Goal: Task Accomplishment & Management: Use online tool/utility

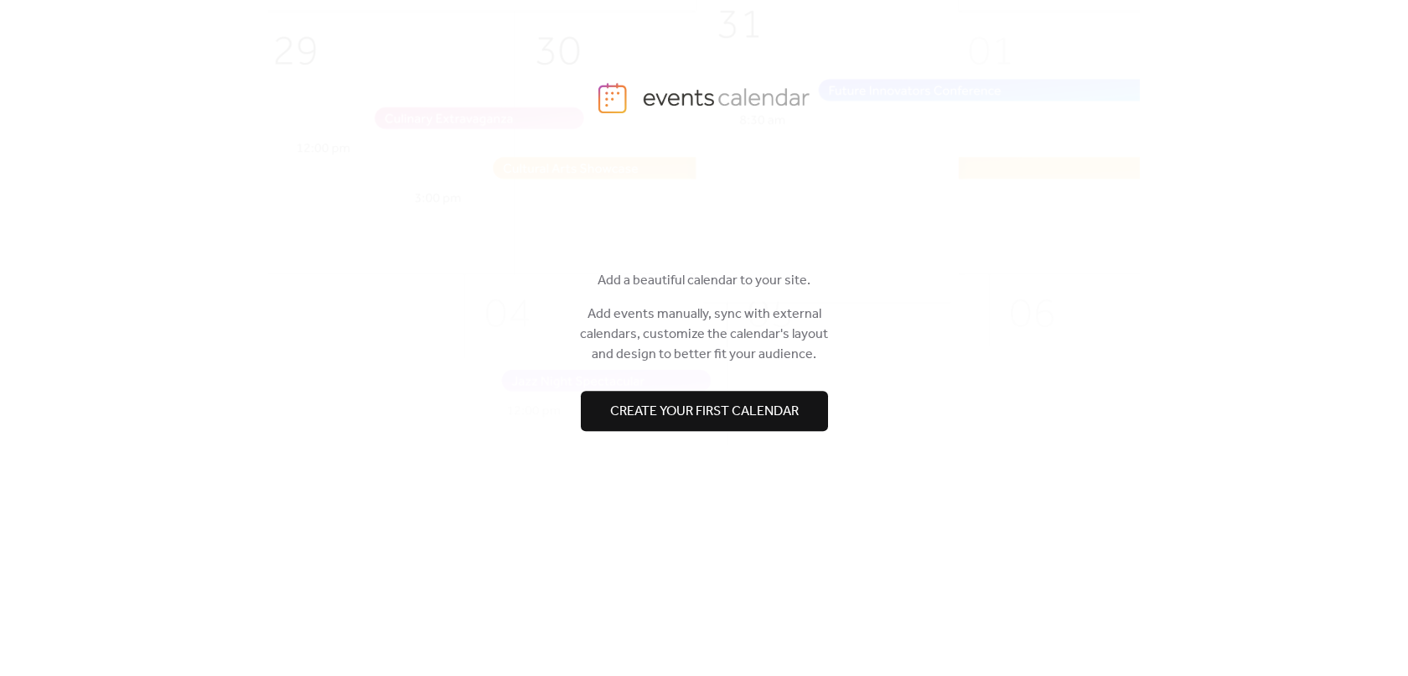
click at [709, 411] on span "Create your first calendar" at bounding box center [704, 411] width 189 height 20
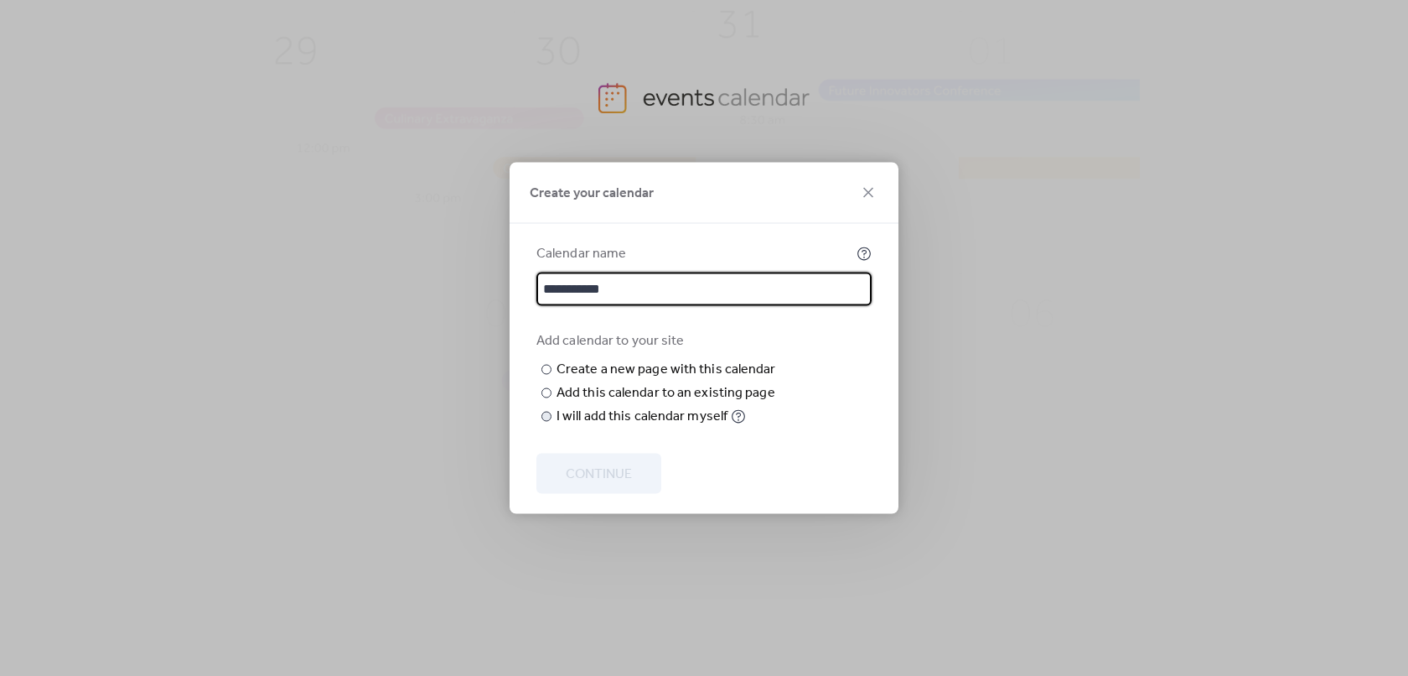
type input "**********"
click at [546, 427] on div "​" at bounding box center [544, 417] width 17 height 20
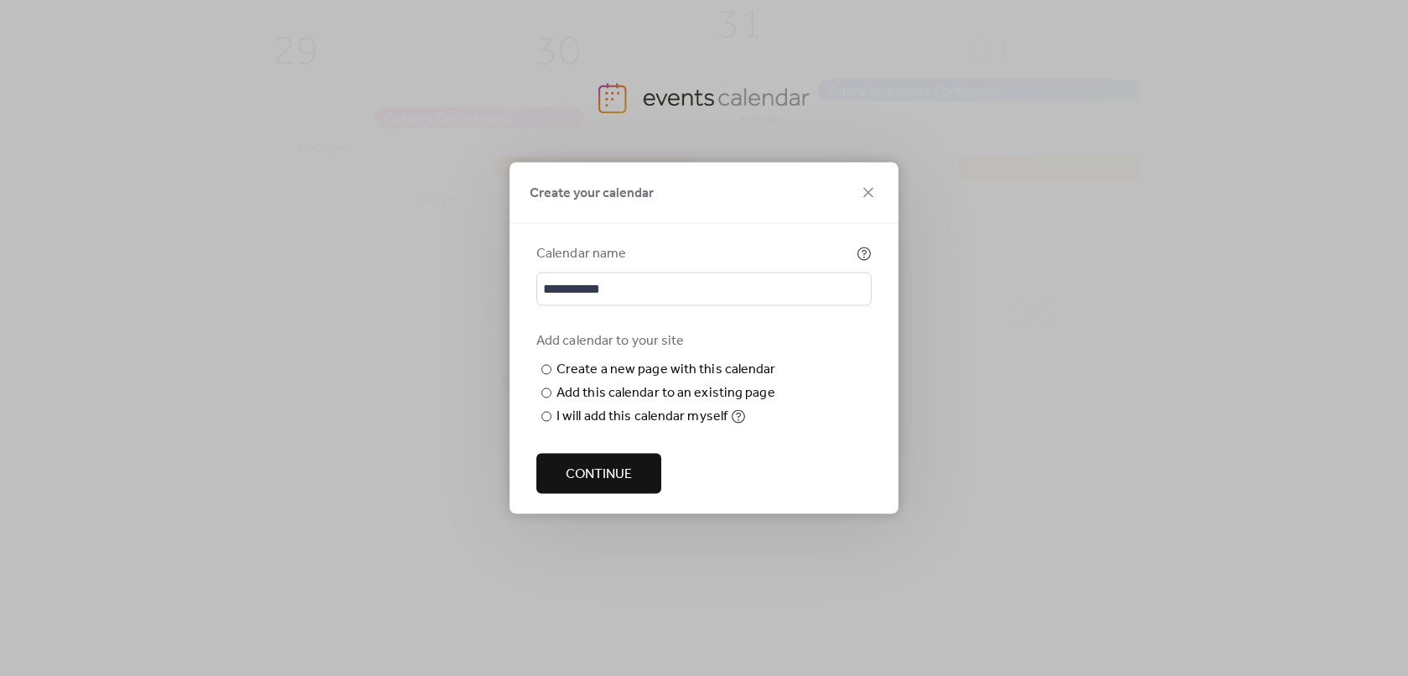
click at [582, 474] on span "Continue" at bounding box center [599, 474] width 66 height 20
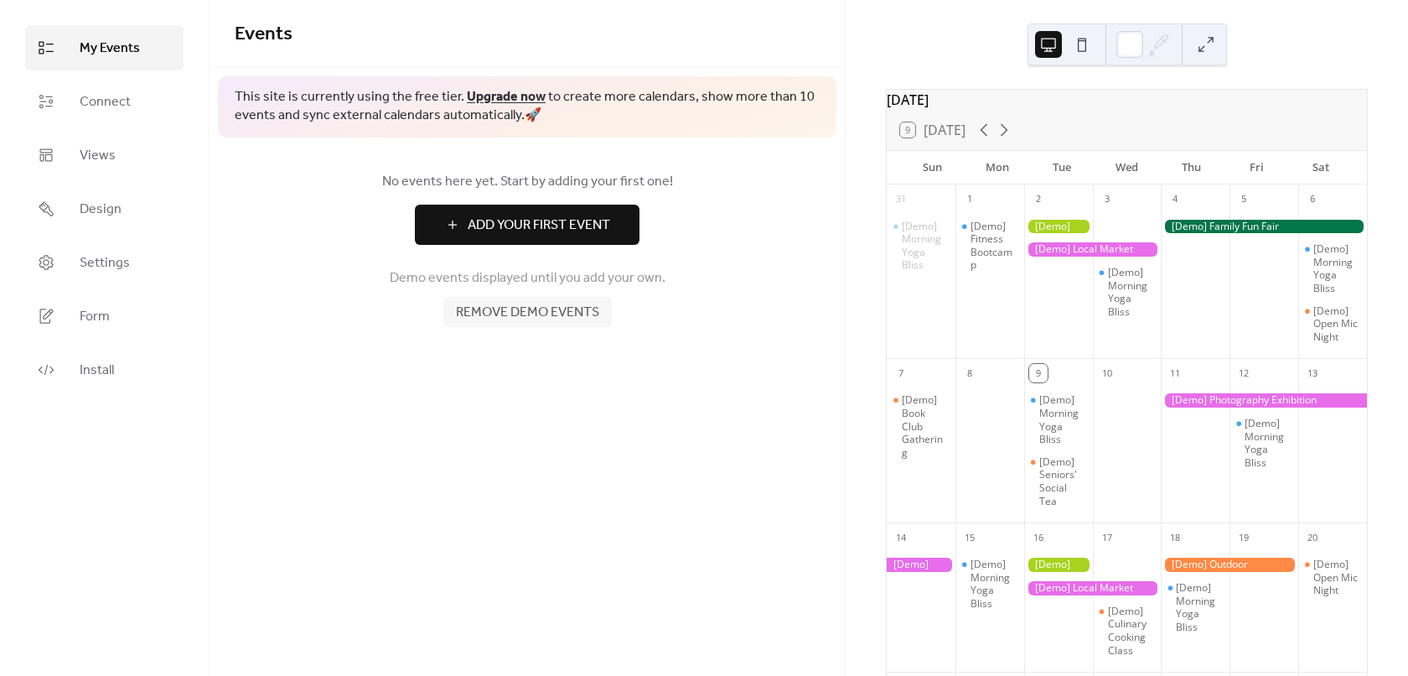
click at [508, 224] on span "Add Your First Event" at bounding box center [539, 225] width 142 height 20
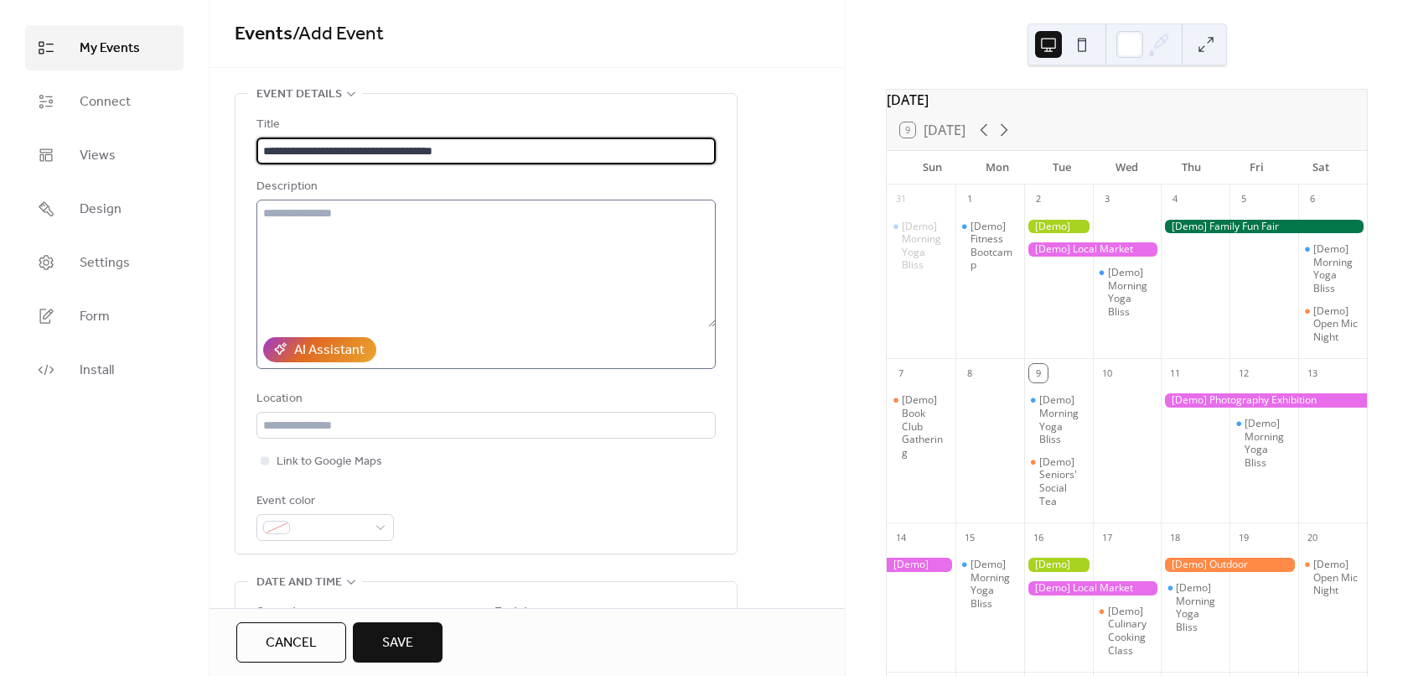
type input "**********"
click at [377, 236] on textarea at bounding box center [485, 262] width 459 height 127
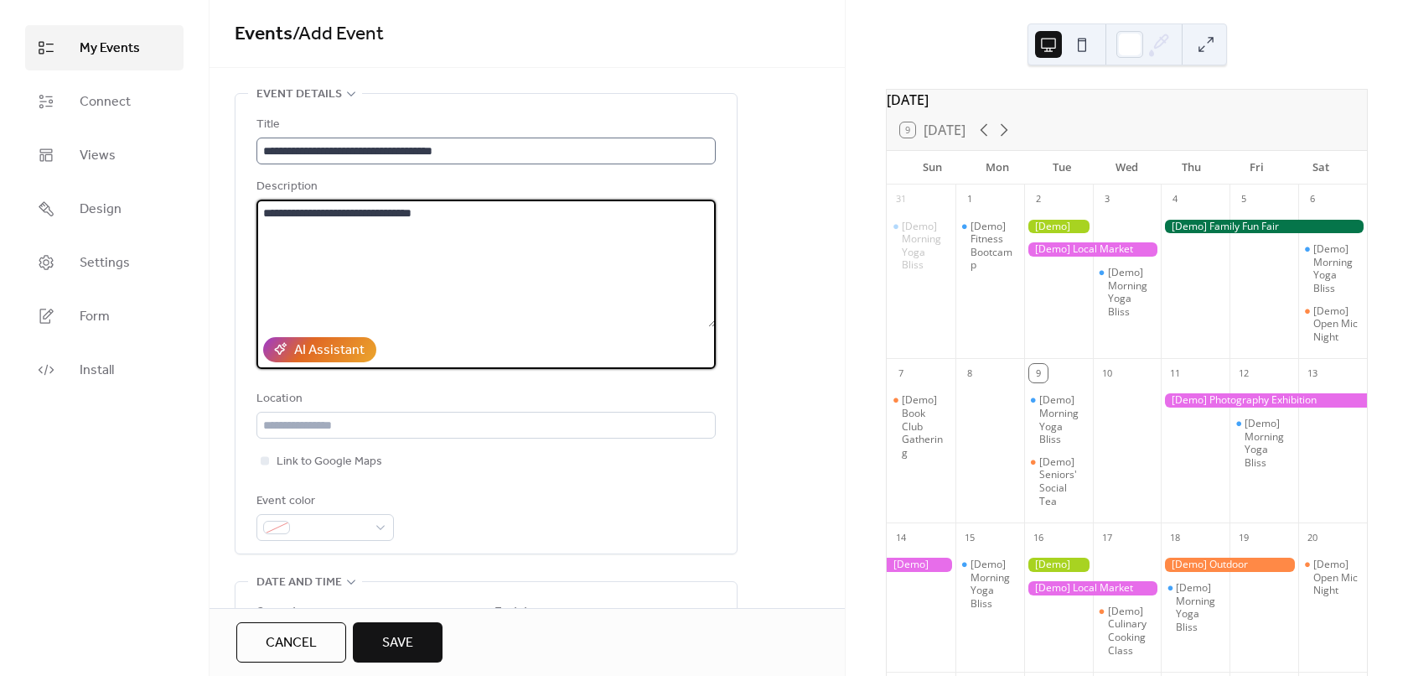
type textarea "**********"
click at [501, 148] on input "**********" at bounding box center [485, 150] width 459 height 27
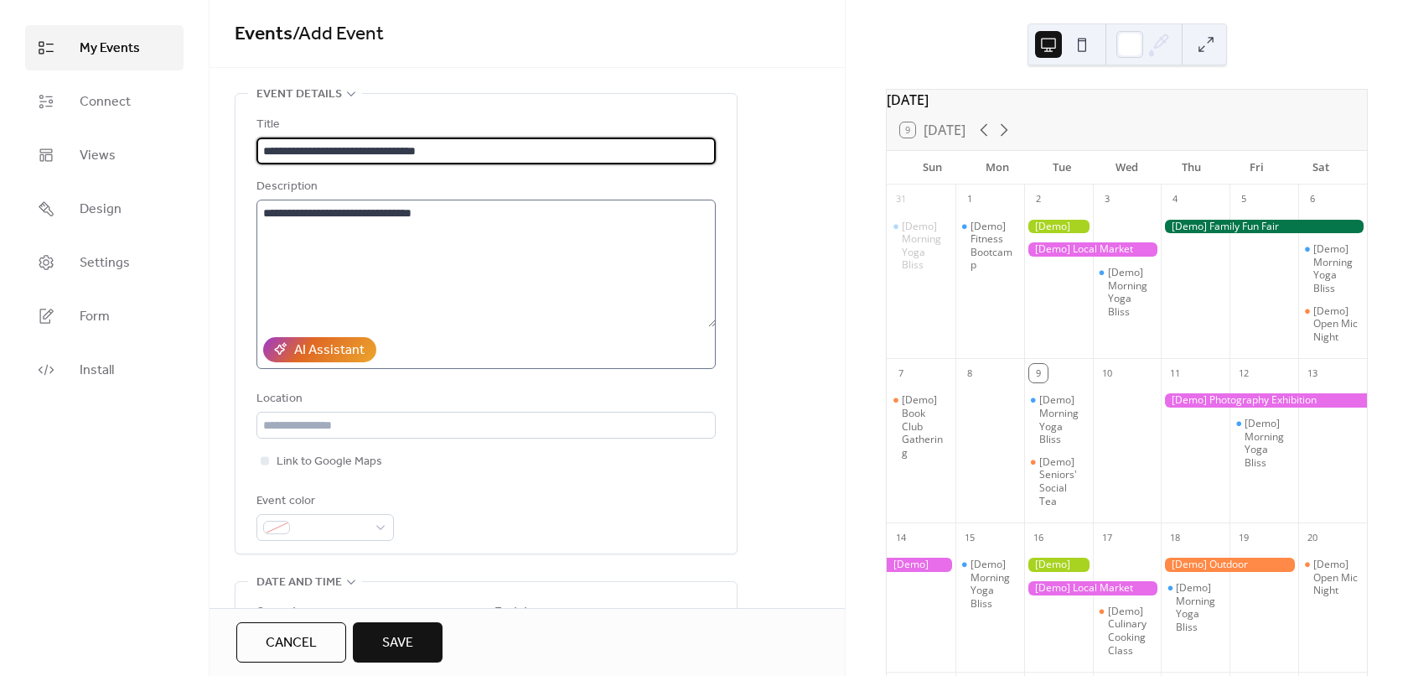
type input "**********"
click at [499, 246] on textarea "**********" at bounding box center [485, 262] width 459 height 127
click at [447, 143] on input "**********" at bounding box center [485, 150] width 459 height 27
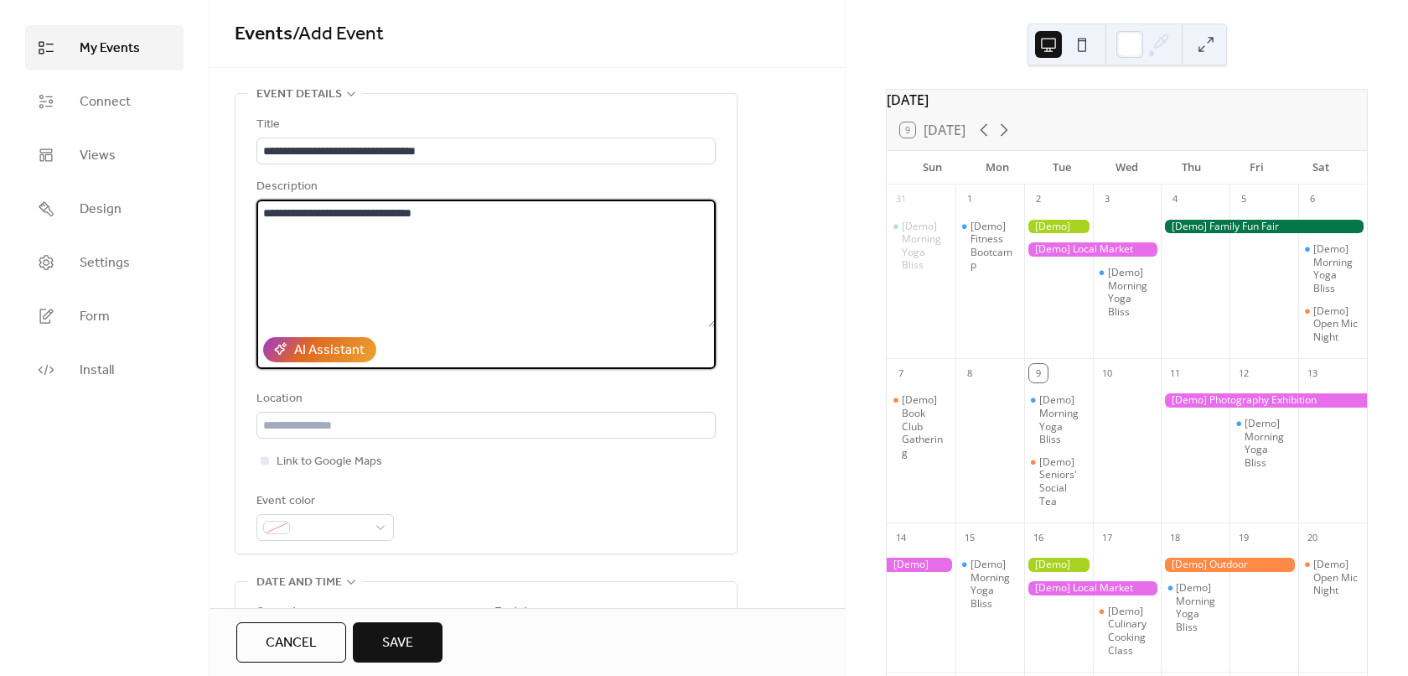
click at [494, 249] on textarea "**********" at bounding box center [485, 262] width 459 height 127
click at [367, 433] on input "text" at bounding box center [485, 425] width 459 height 27
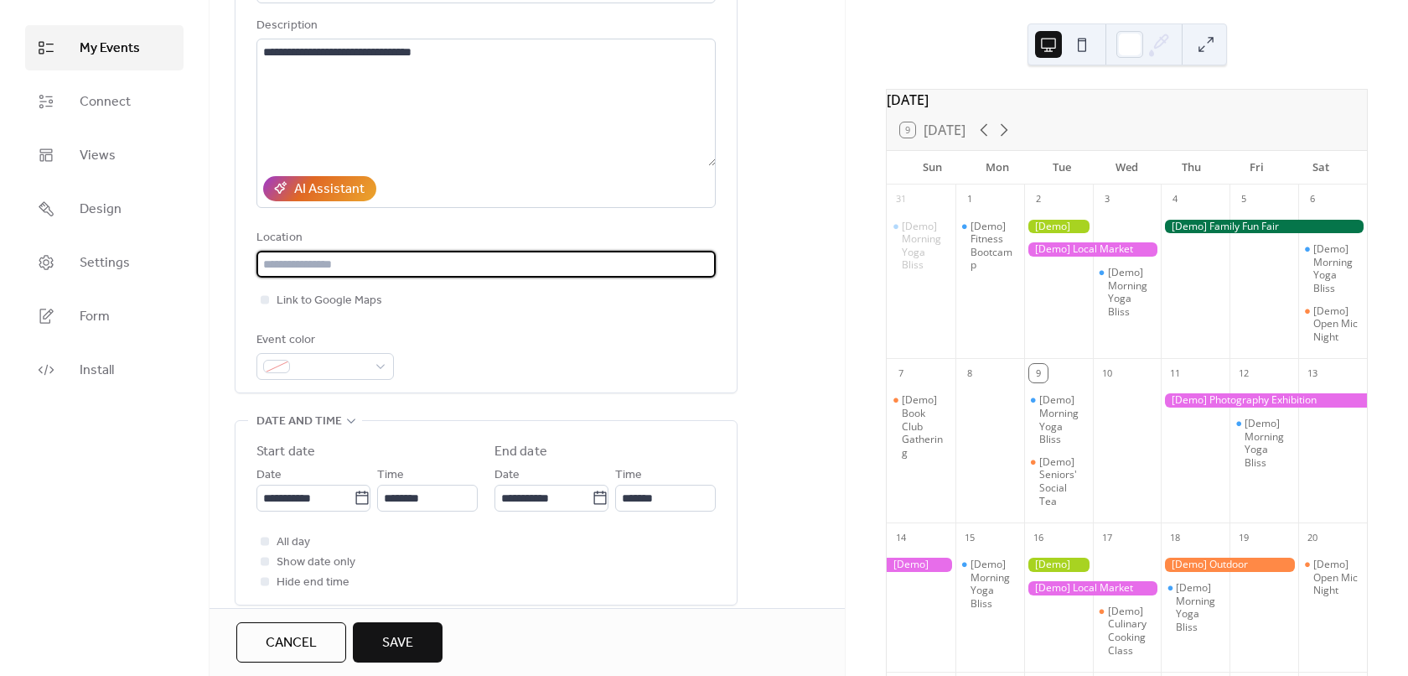
scroll to position [168, 0]
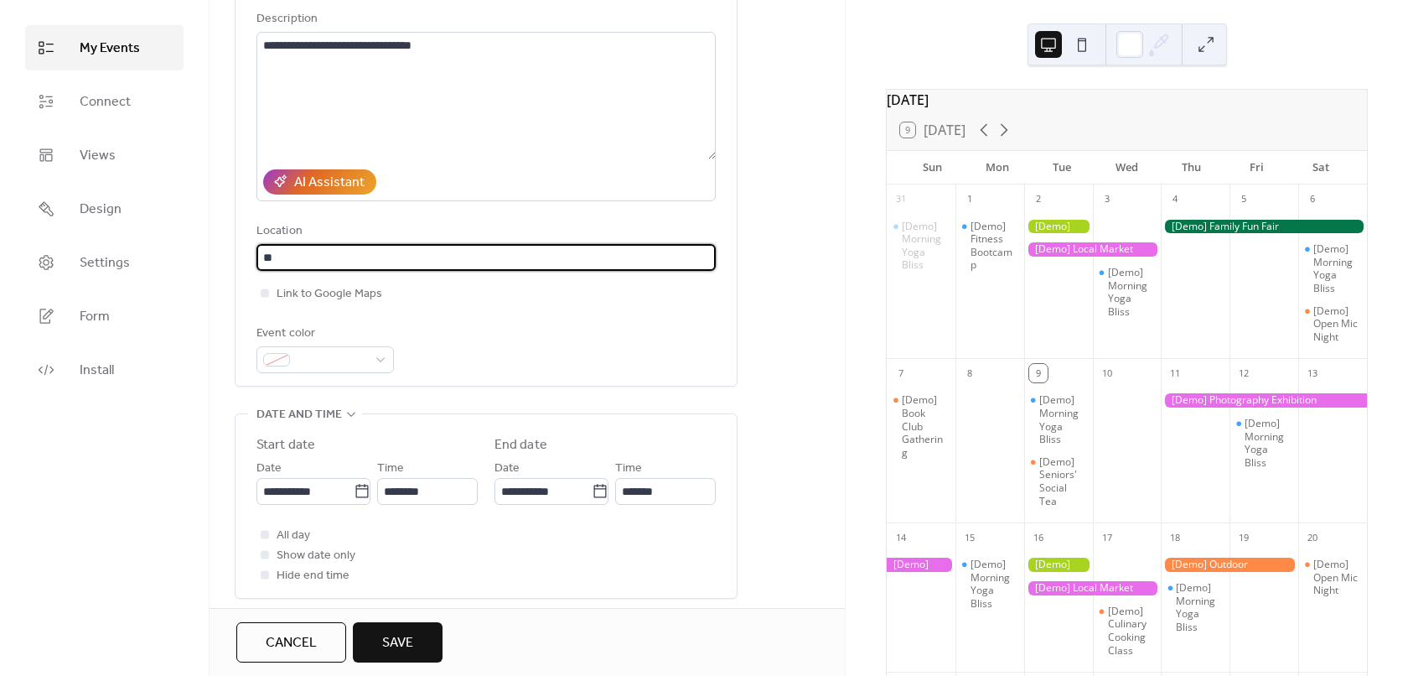
type input "*"
click at [268, 298] on div at bounding box center [264, 292] width 17 height 17
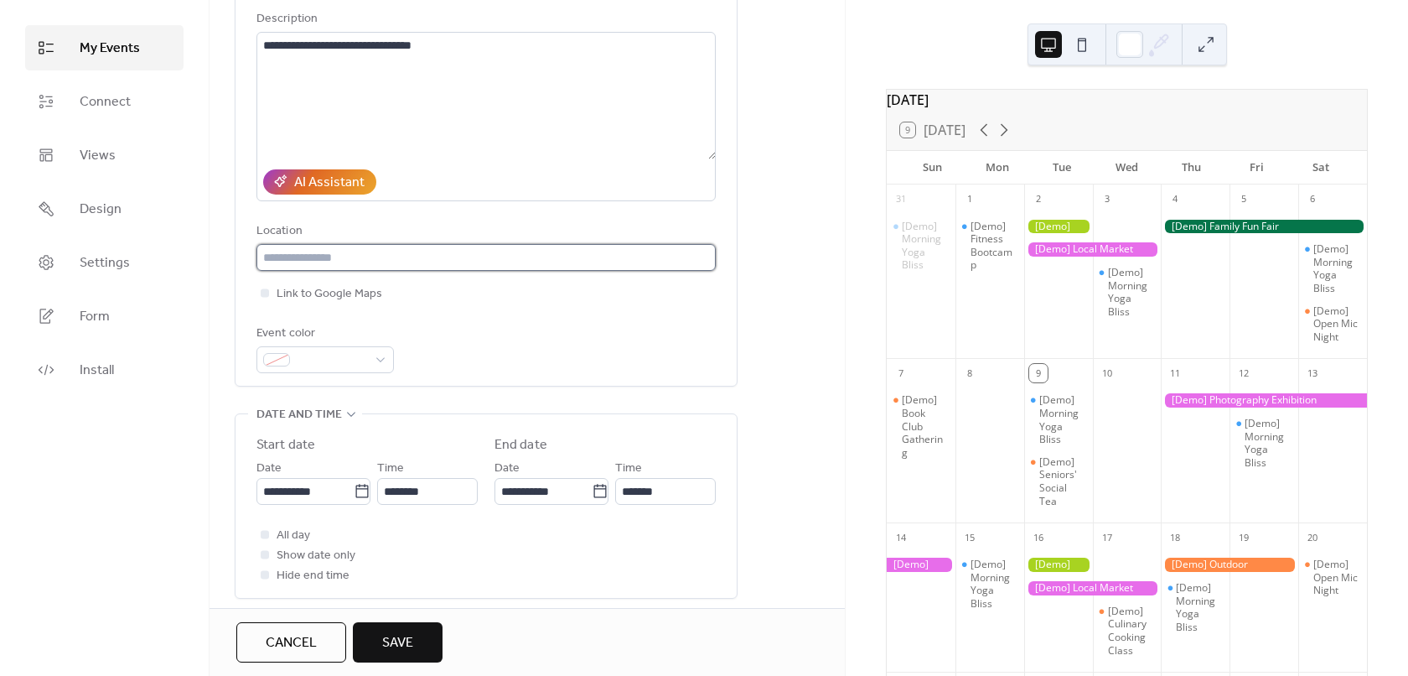
click at [303, 247] on input "text" at bounding box center [485, 257] width 459 height 27
paste input "**********"
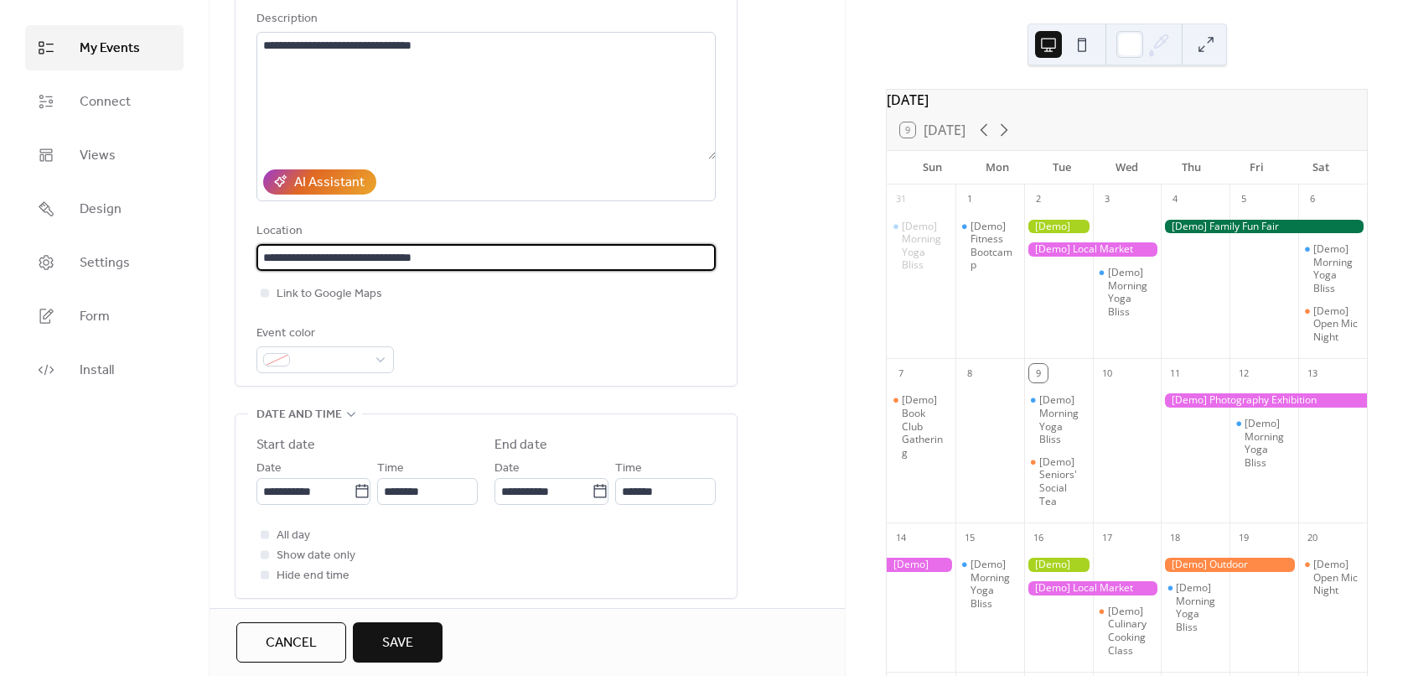
type input "**********"
click at [606, 330] on div "Event color" at bounding box center [485, 348] width 459 height 49
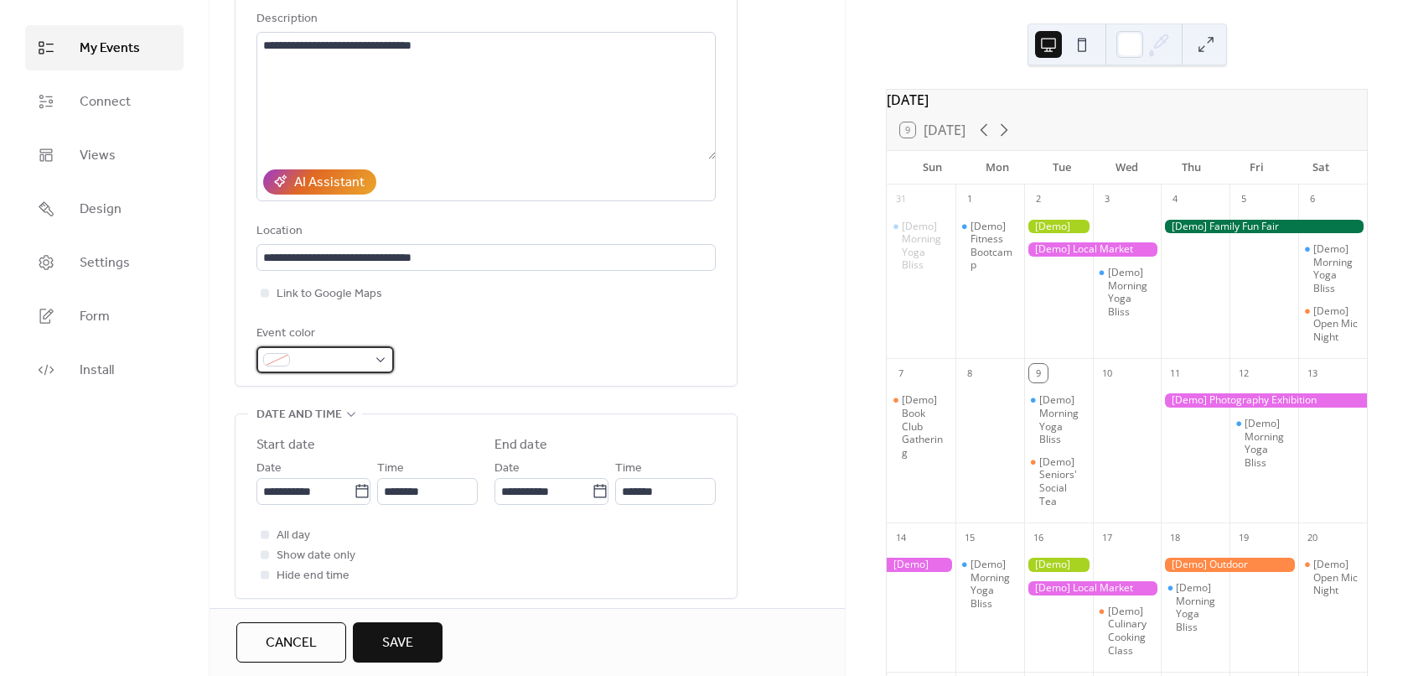
click at [350, 358] on span at bounding box center [332, 360] width 70 height 20
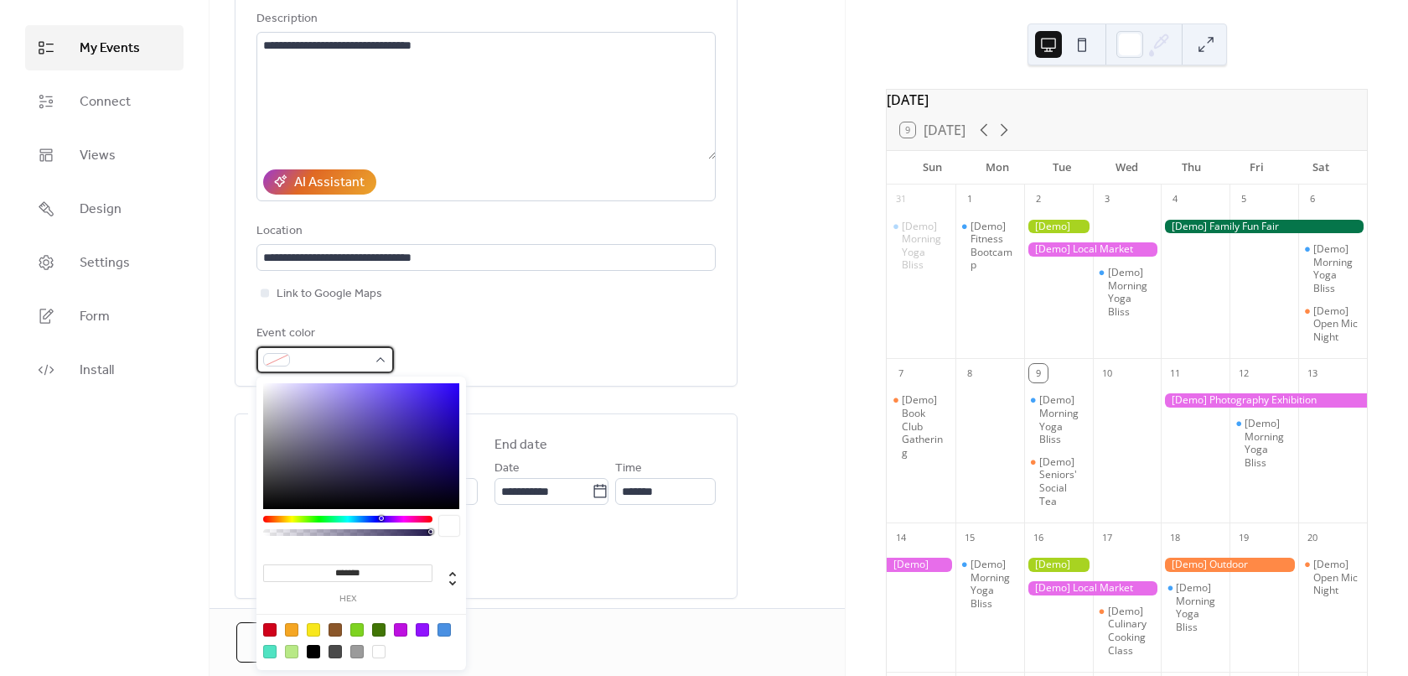
click at [350, 358] on span at bounding box center [332, 360] width 70 height 20
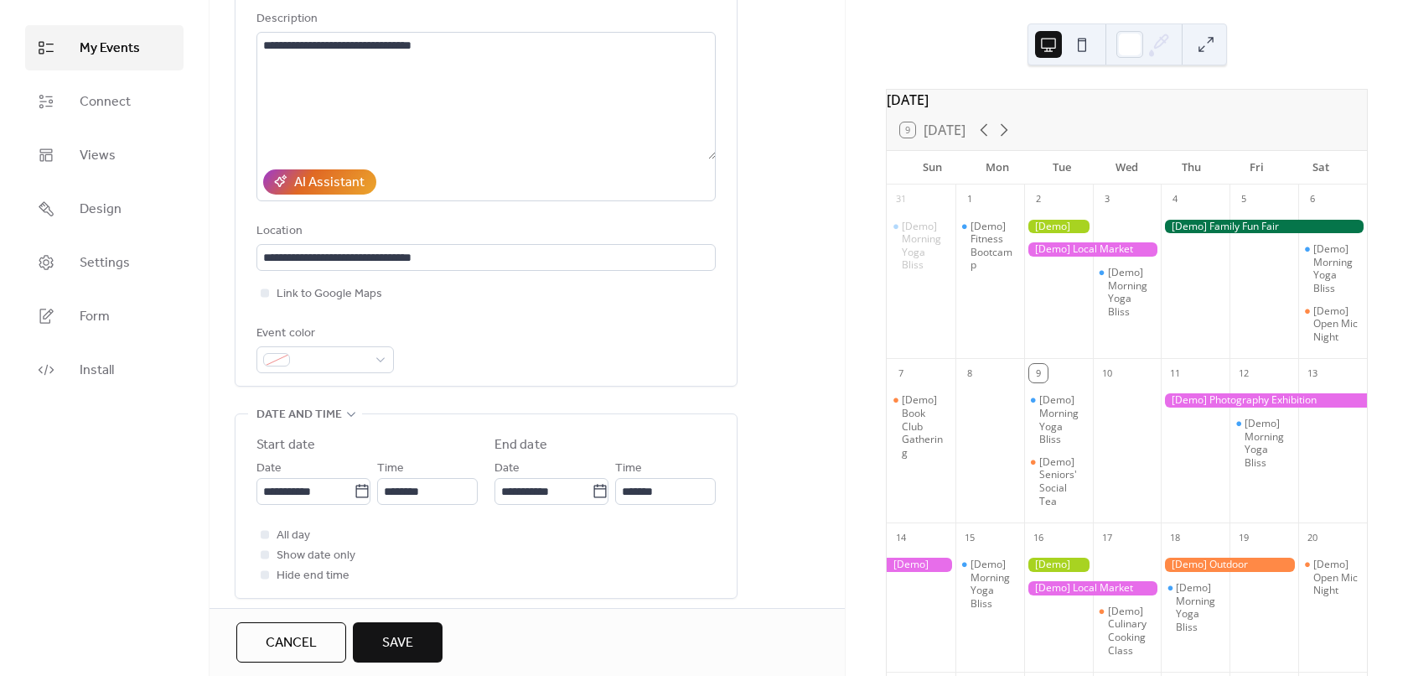
click at [567, 370] on div "Event color" at bounding box center [485, 348] width 459 height 49
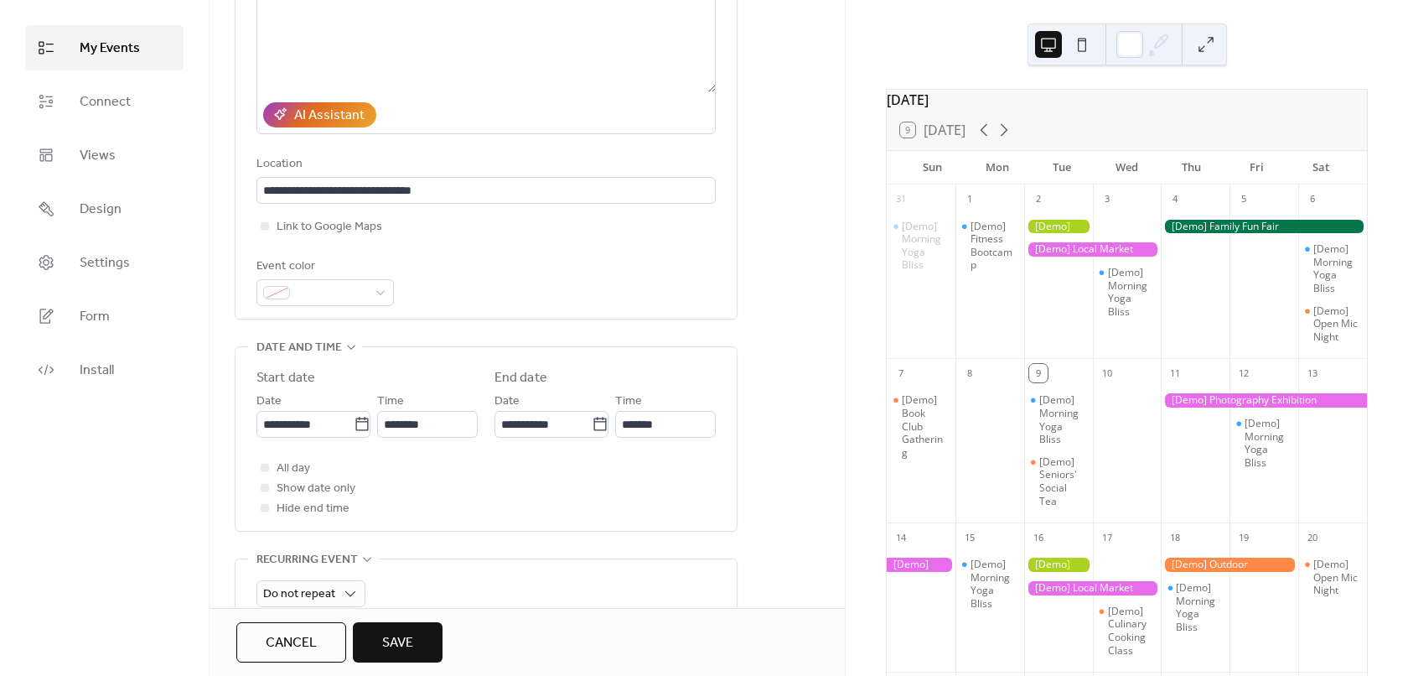
scroll to position [335, 0]
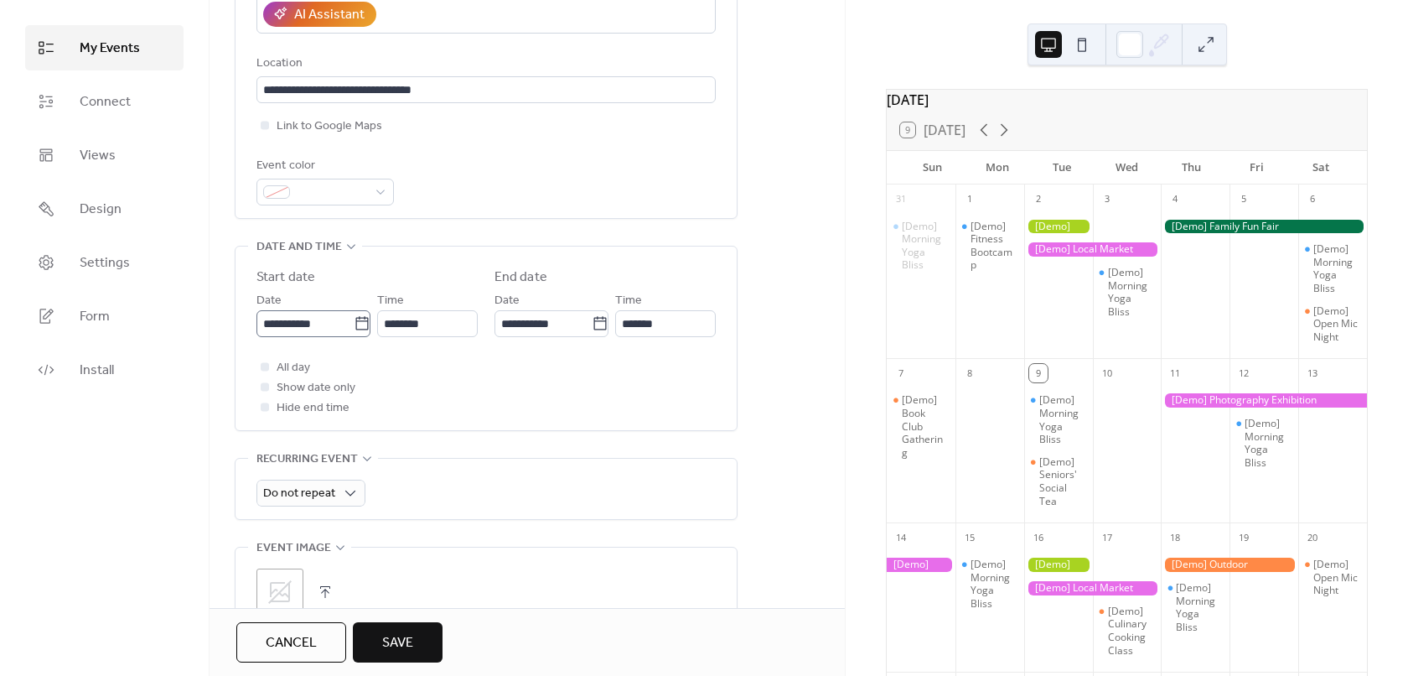
click at [365, 330] on icon at bounding box center [362, 323] width 17 height 17
click at [354, 330] on input "**********" at bounding box center [304, 323] width 97 height 27
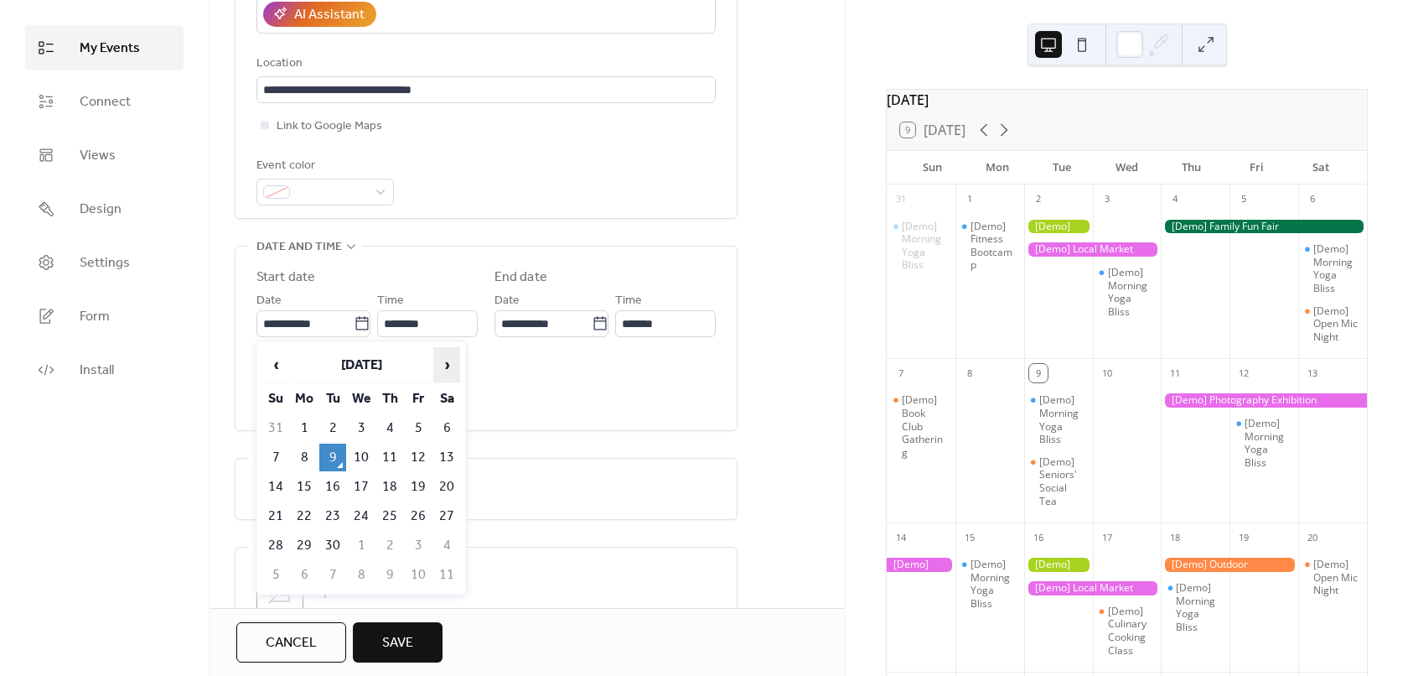
click at [452, 366] on span "›" at bounding box center [446, 365] width 25 height 34
click at [396, 424] on td "2" at bounding box center [389, 428] width 27 height 28
type input "**********"
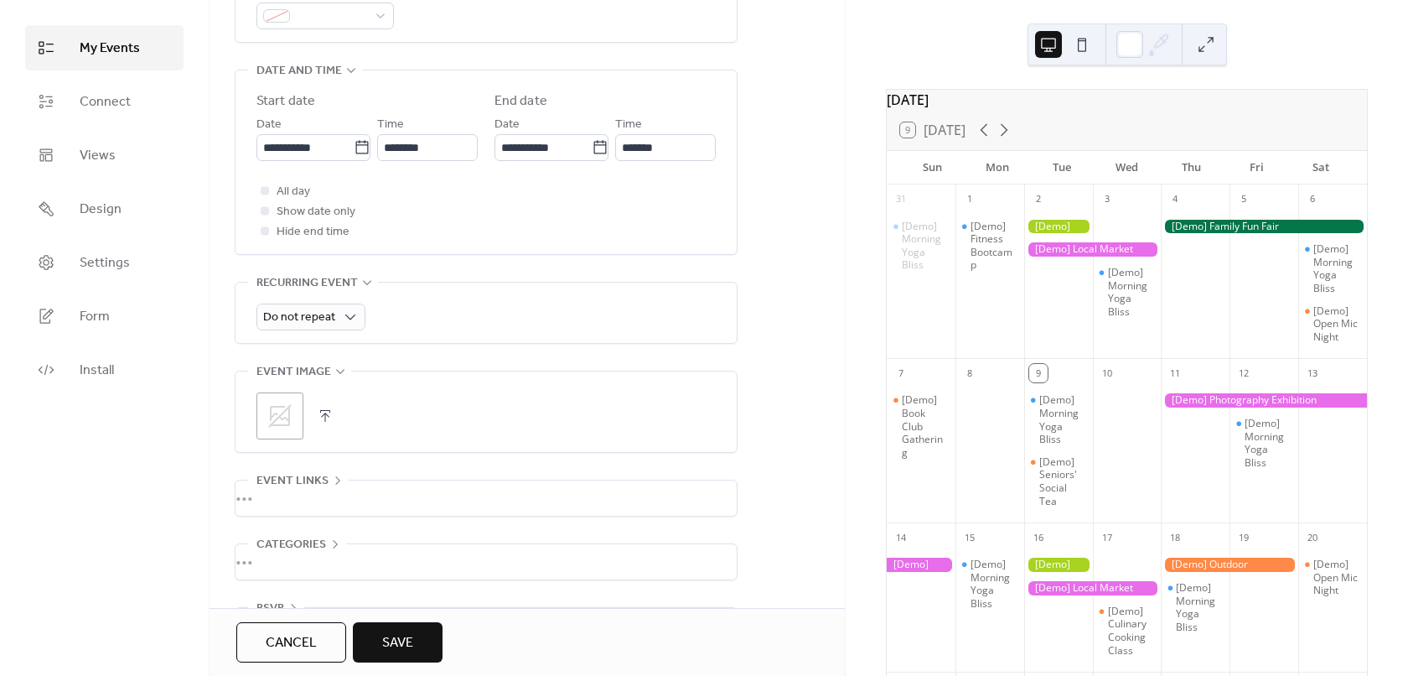
scroll to position [485, 0]
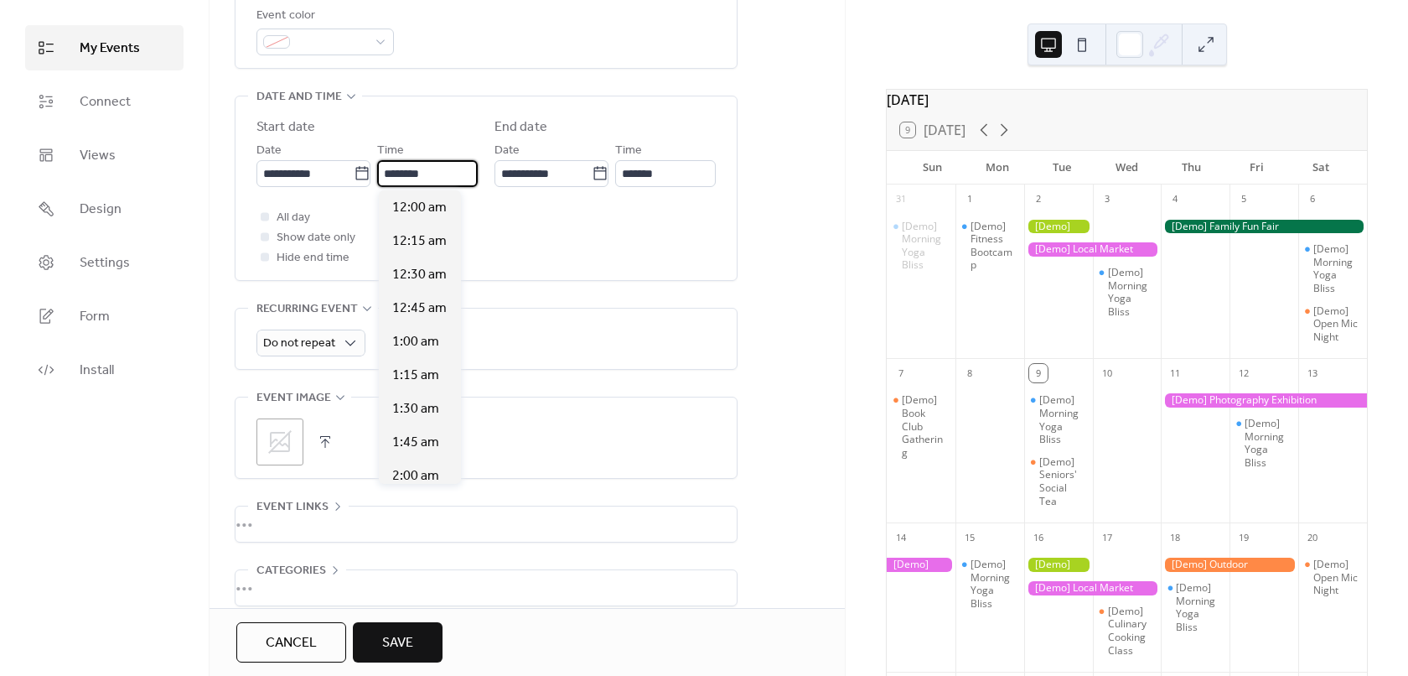
click at [439, 178] on input "********" at bounding box center [427, 173] width 101 height 27
click at [427, 374] on span "5:00 pm" at bounding box center [416, 375] width 48 height 20
type input "*******"
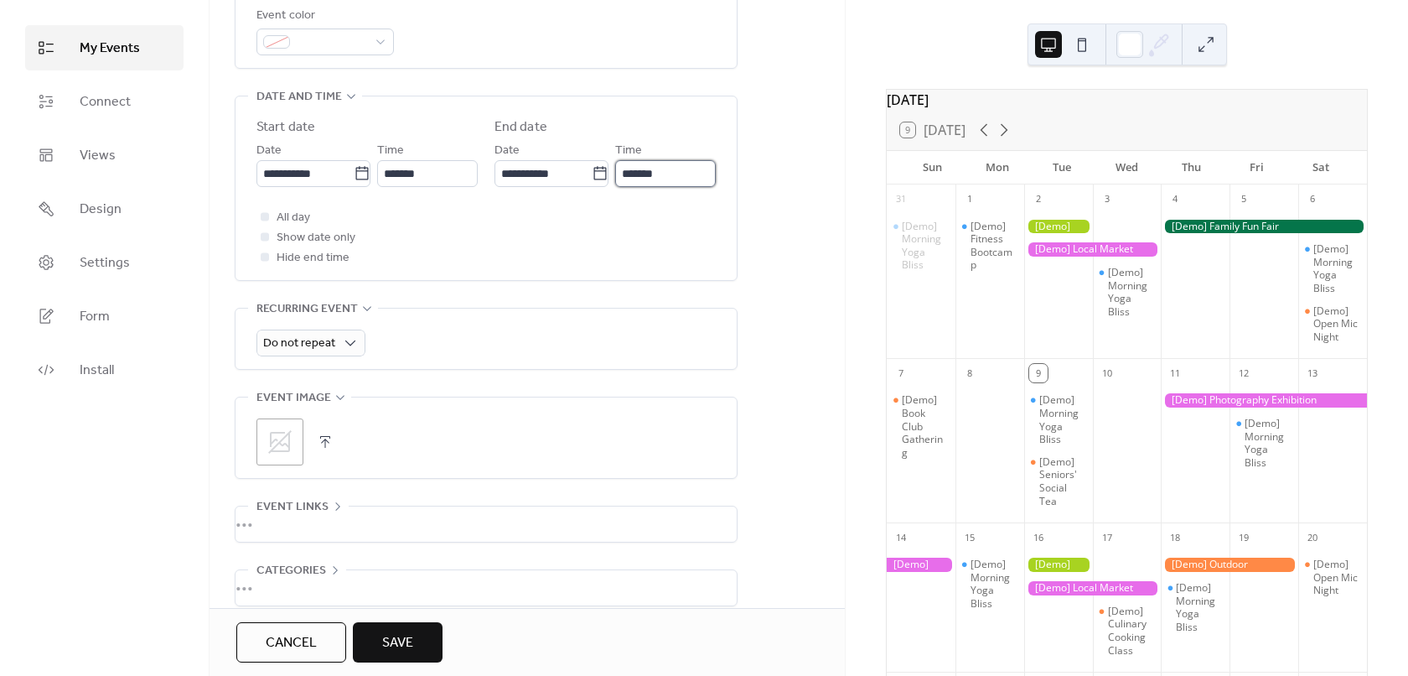
click at [659, 179] on input "*******" at bounding box center [665, 173] width 101 height 27
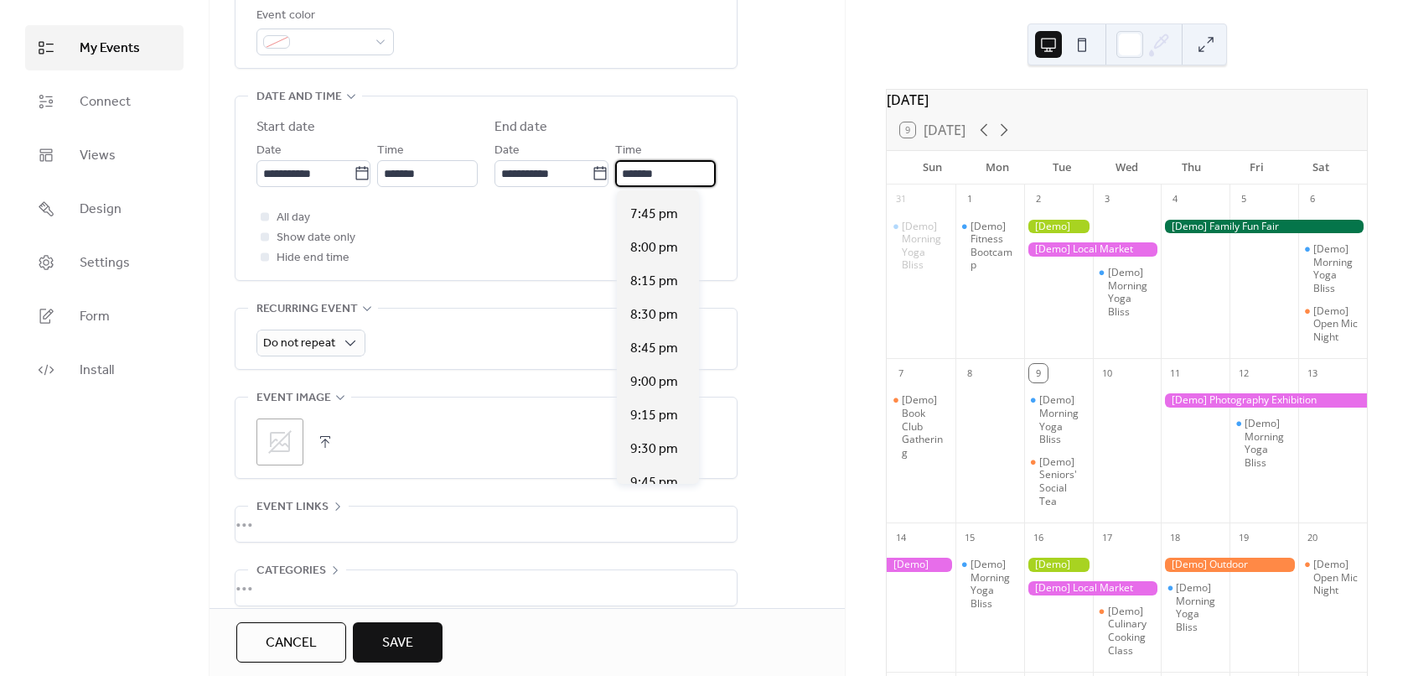
scroll to position [335, 0]
click at [669, 244] on span "8:00 pm" at bounding box center [654, 241] width 48 height 20
type input "*******"
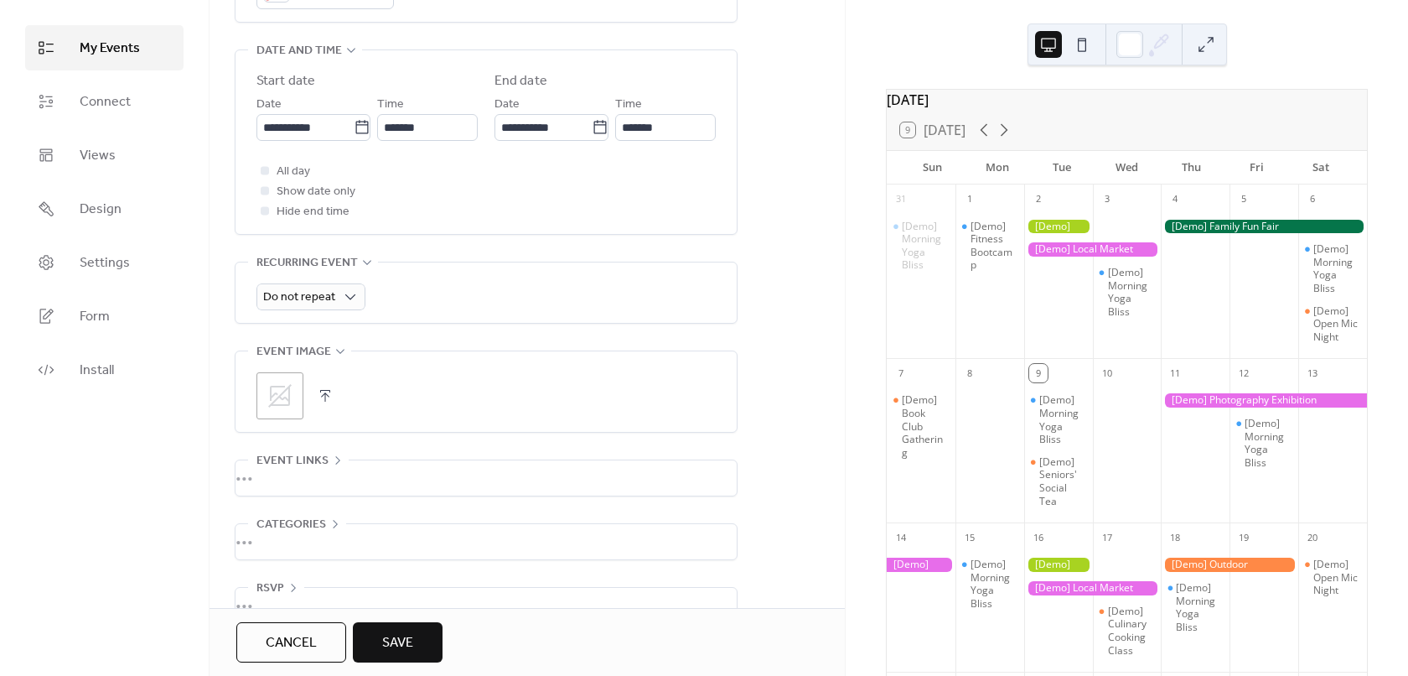
scroll to position [569, 0]
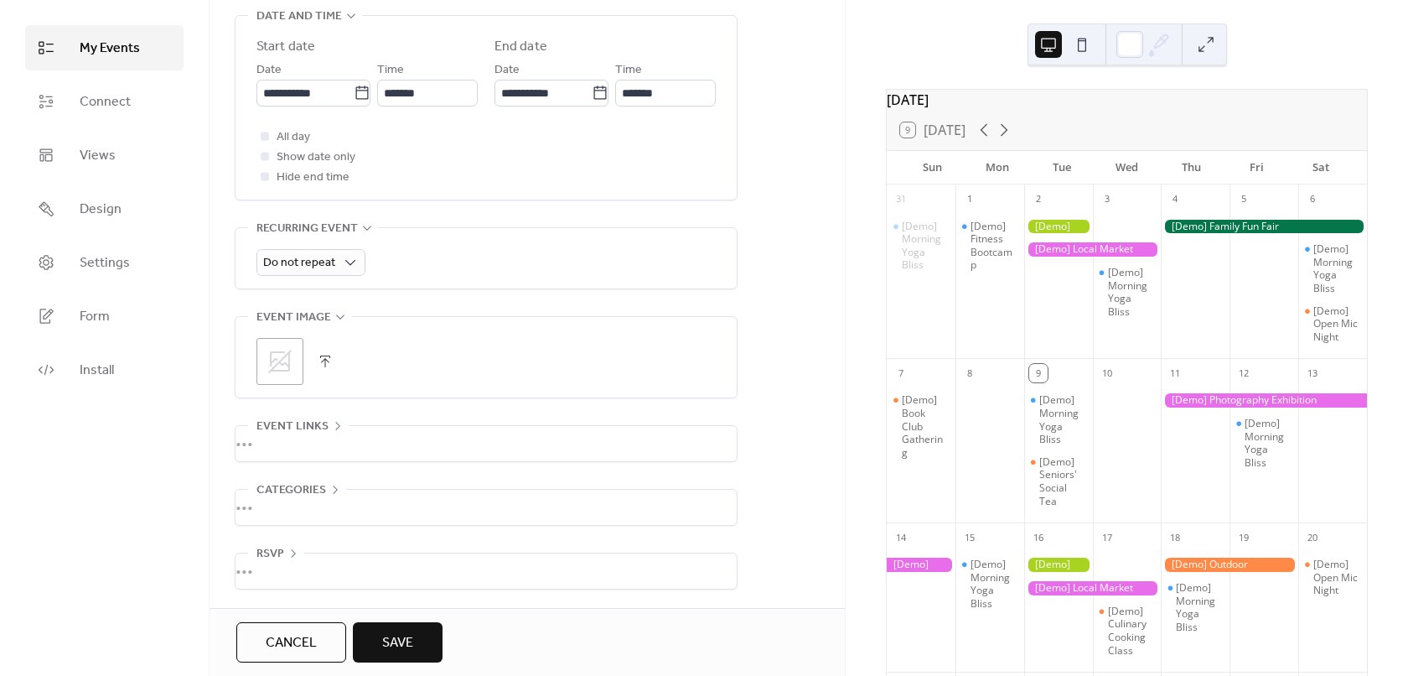
click at [291, 339] on div ";" at bounding box center [279, 361] width 47 height 47
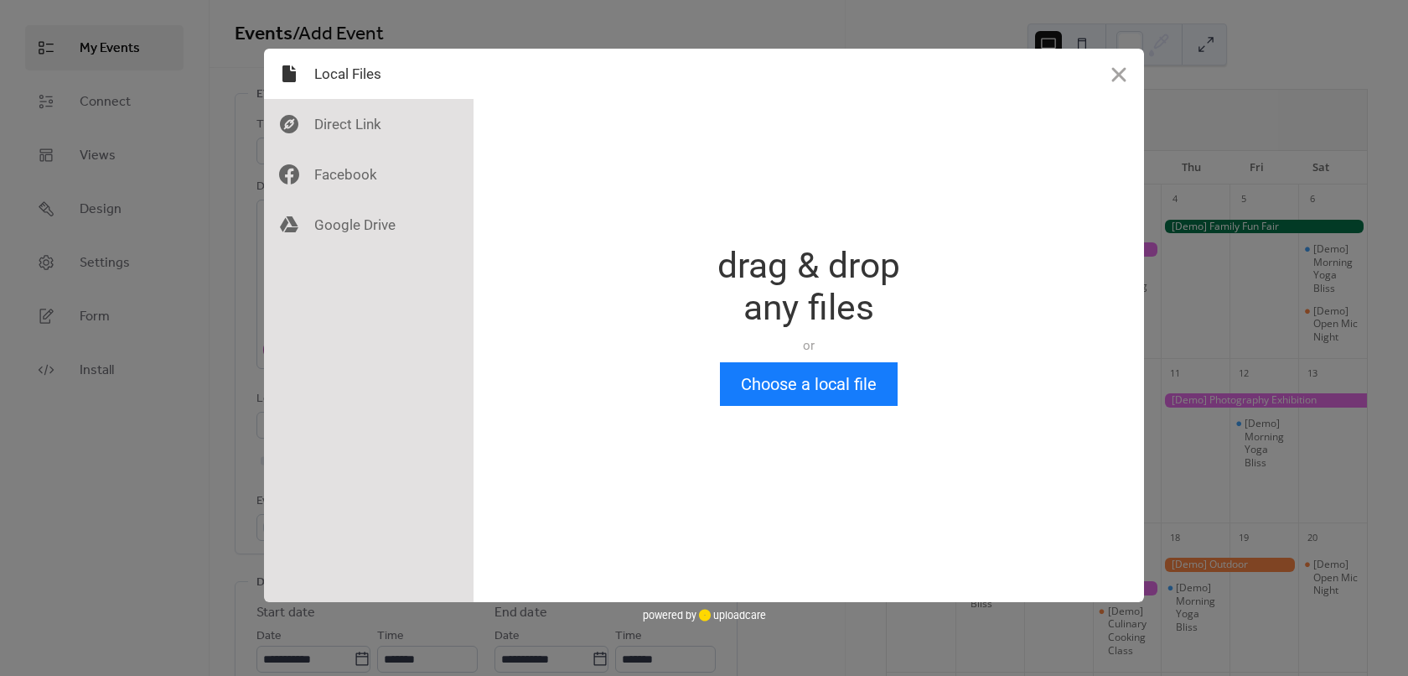
scroll to position [0, 0]
click at [798, 383] on button "Choose a local file" at bounding box center [809, 384] width 178 height 44
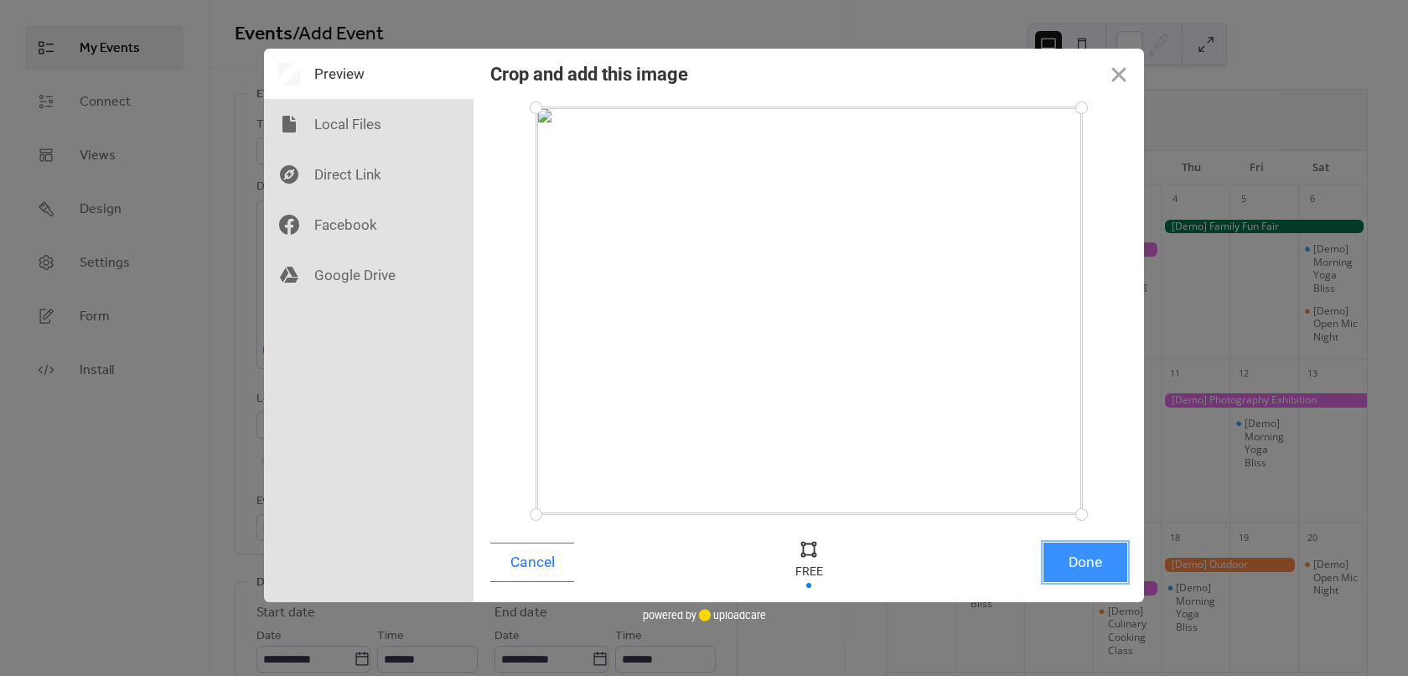
click at [1075, 562] on button "Done" at bounding box center [1086, 561] width 84 height 39
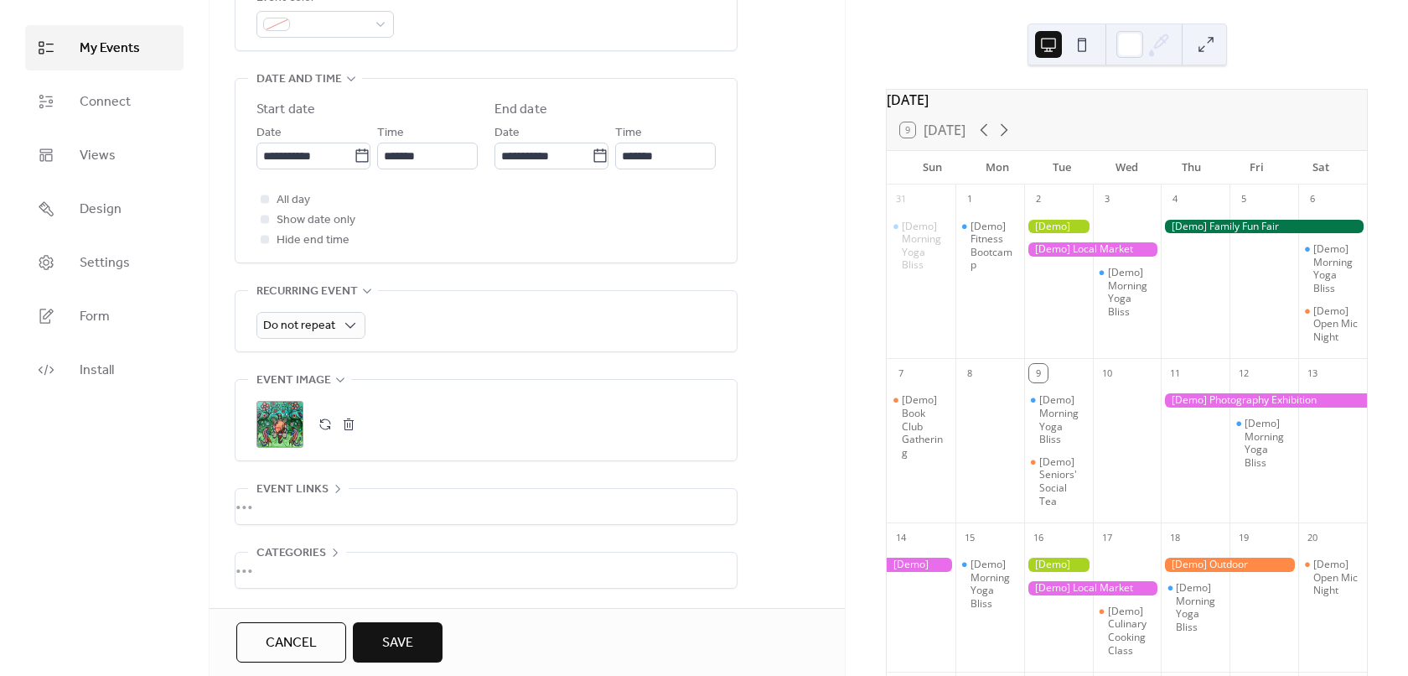
scroll to position [569, 0]
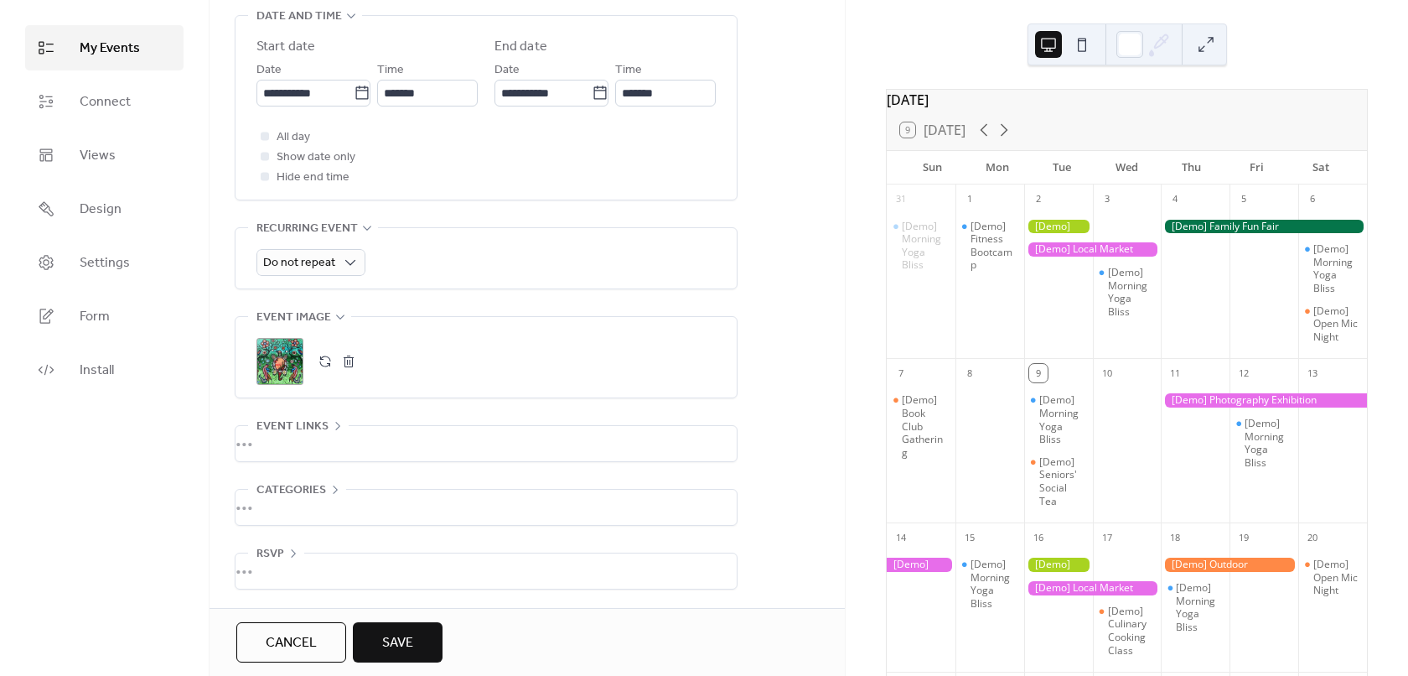
click at [291, 426] on div "•••" at bounding box center [486, 443] width 501 height 35
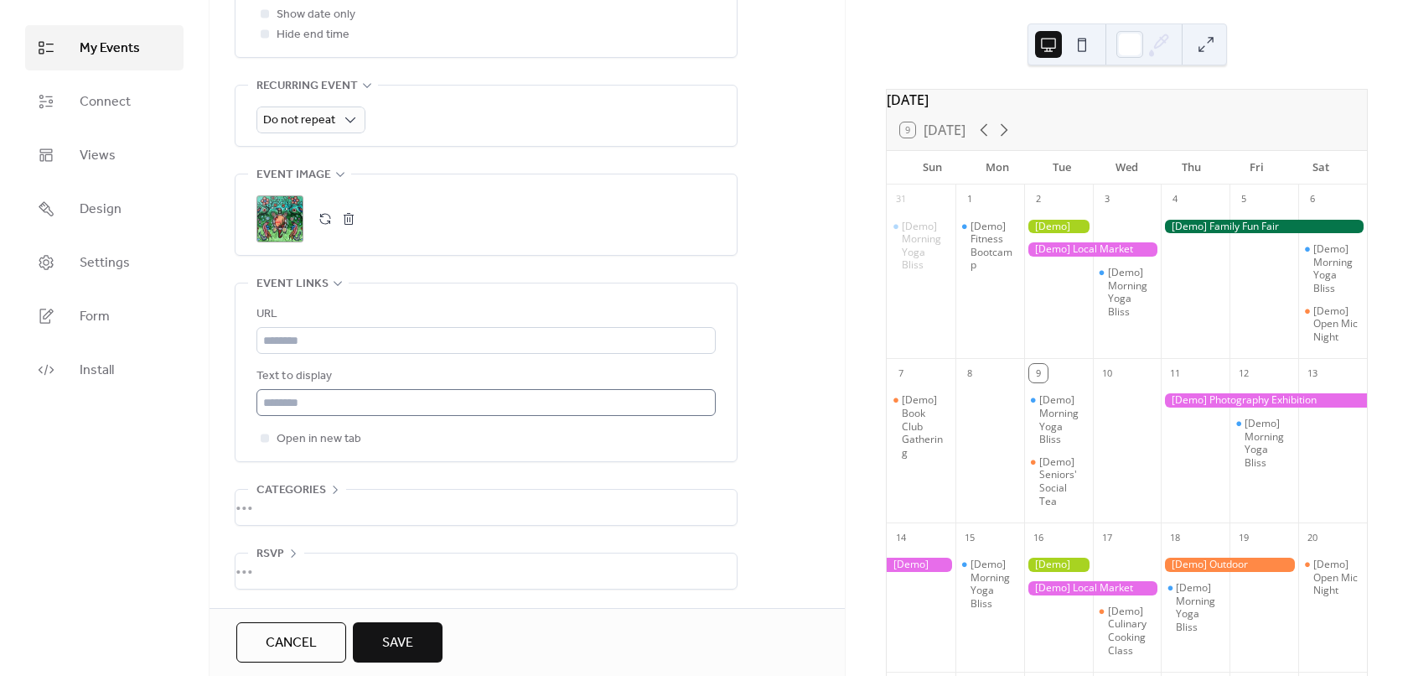
scroll to position [712, 0]
click at [306, 484] on span "Categories" at bounding box center [291, 490] width 70 height 20
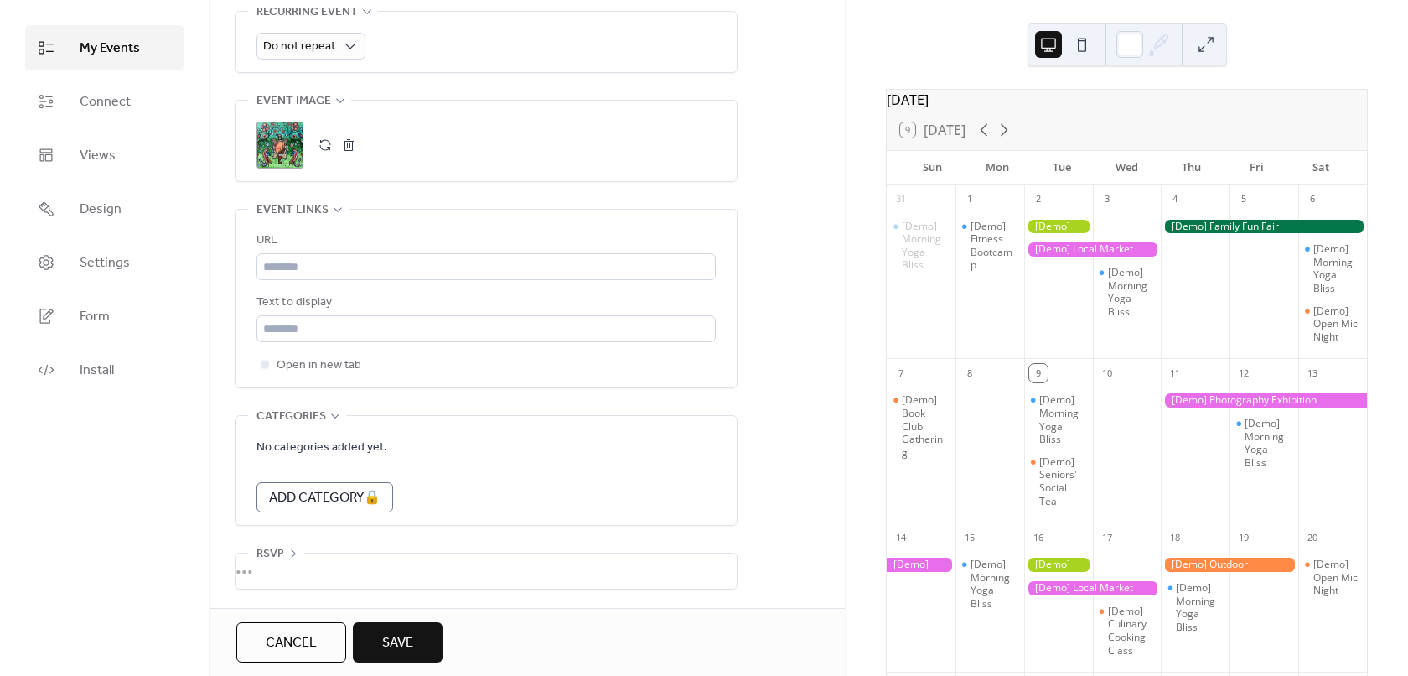
click at [275, 558] on div "•••" at bounding box center [486, 570] width 501 height 35
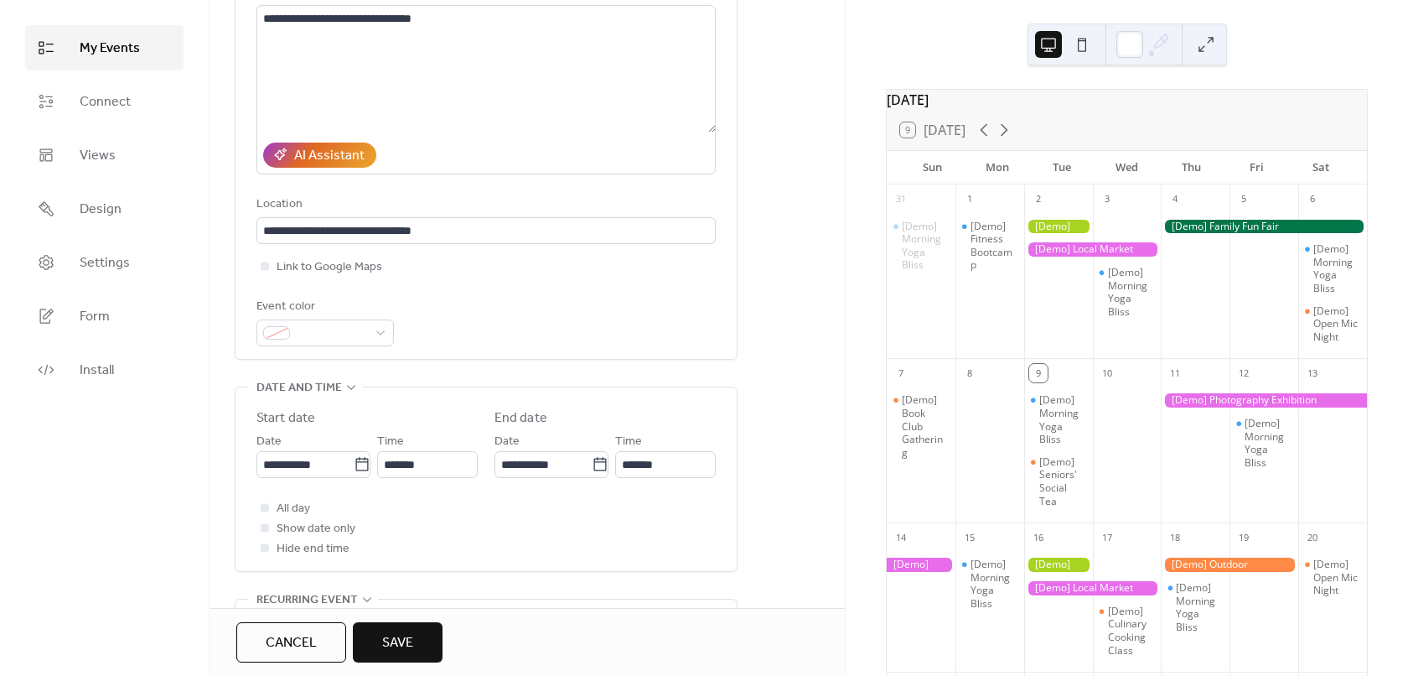
scroll to position [0, 0]
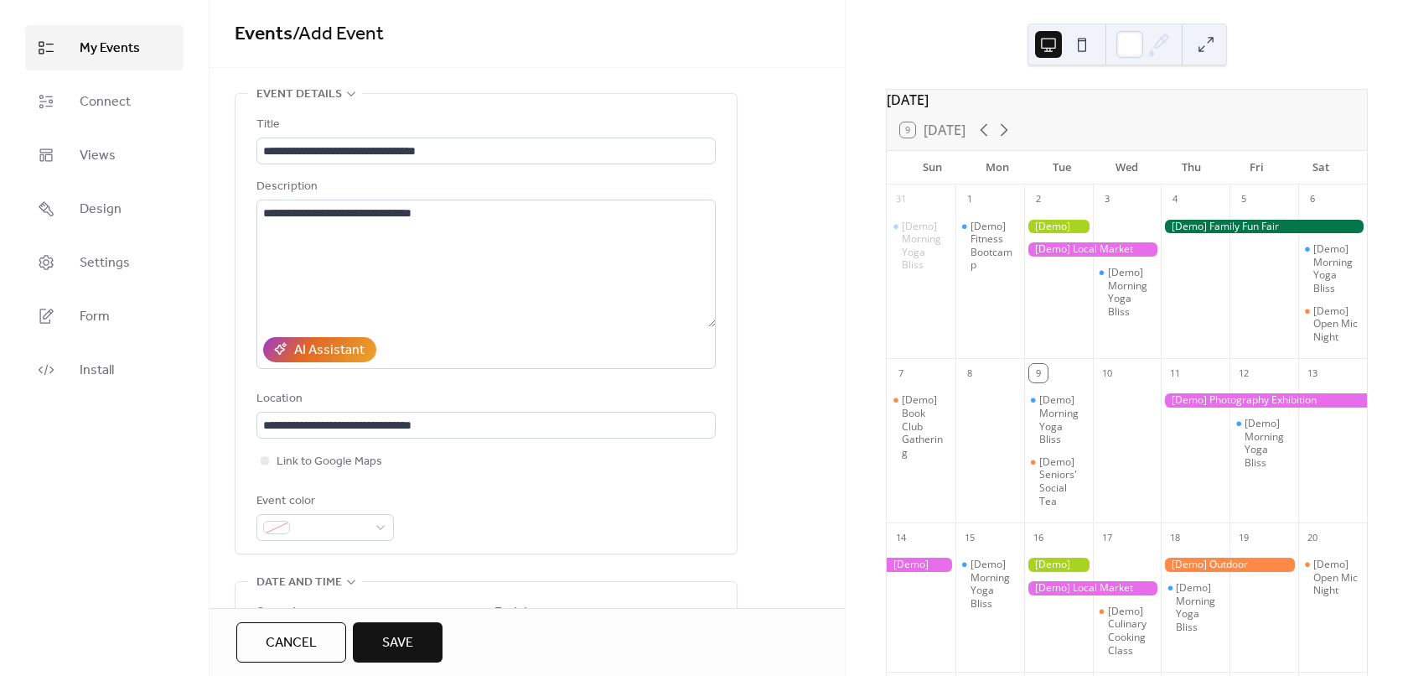
click at [408, 642] on span "Save" at bounding box center [397, 643] width 31 height 20
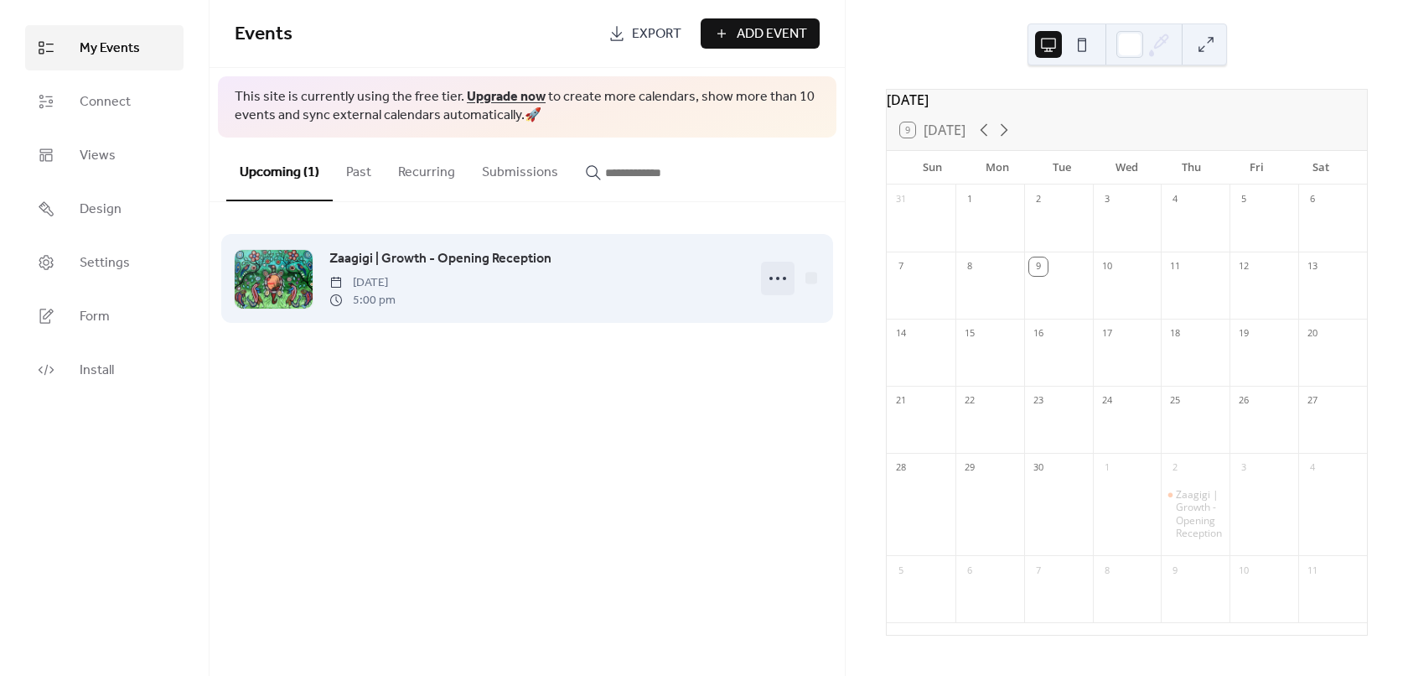
click at [779, 274] on icon at bounding box center [777, 278] width 27 height 27
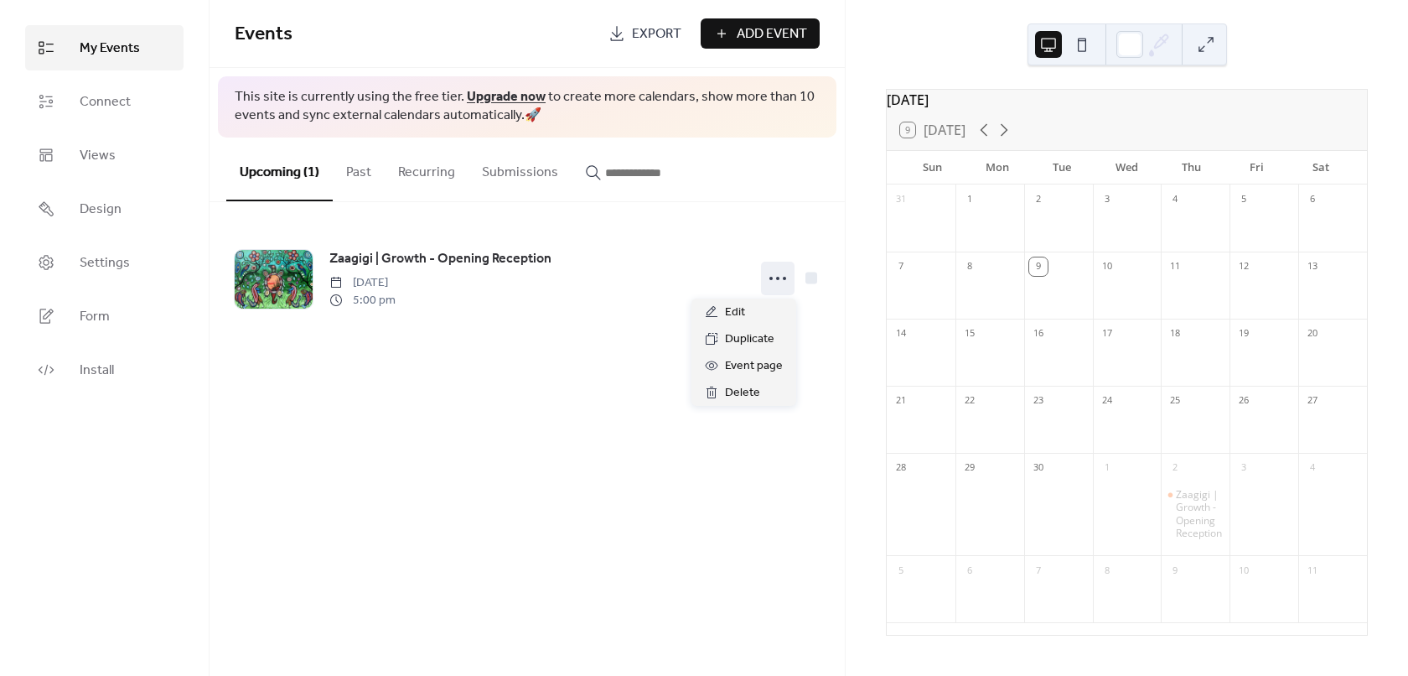
click at [576, 424] on div "Events Export Add Event This site is currently using the free tier. Upgrade now…" at bounding box center [527, 338] width 635 height 676
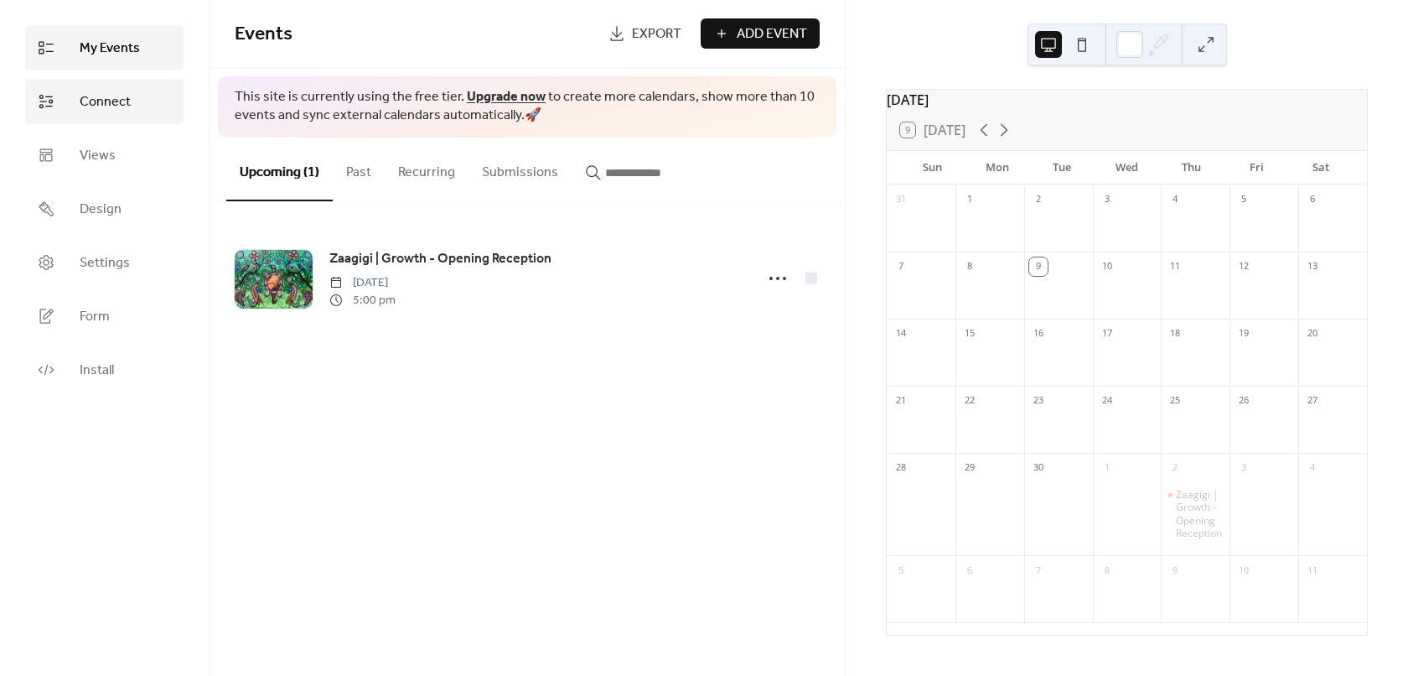
click at [101, 106] on span "Connect" at bounding box center [105, 102] width 51 height 20
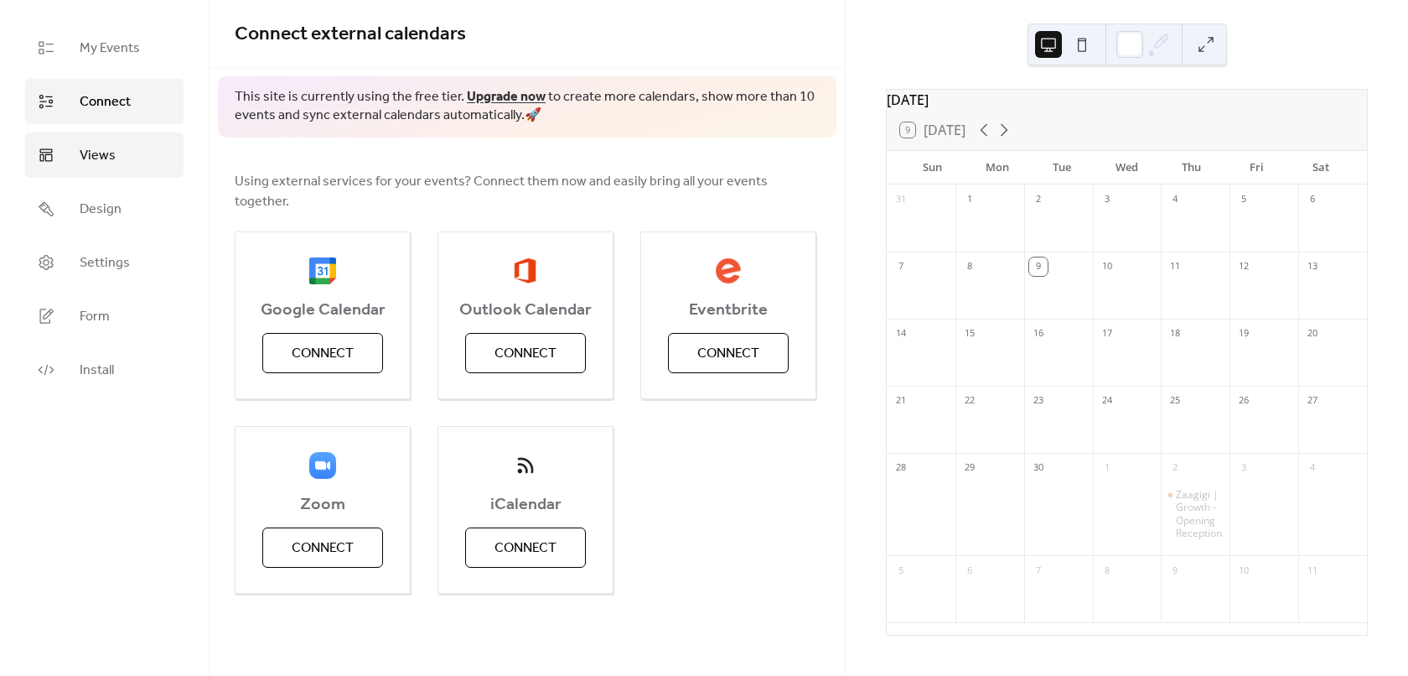
click at [117, 143] on link "Views" at bounding box center [104, 154] width 158 height 45
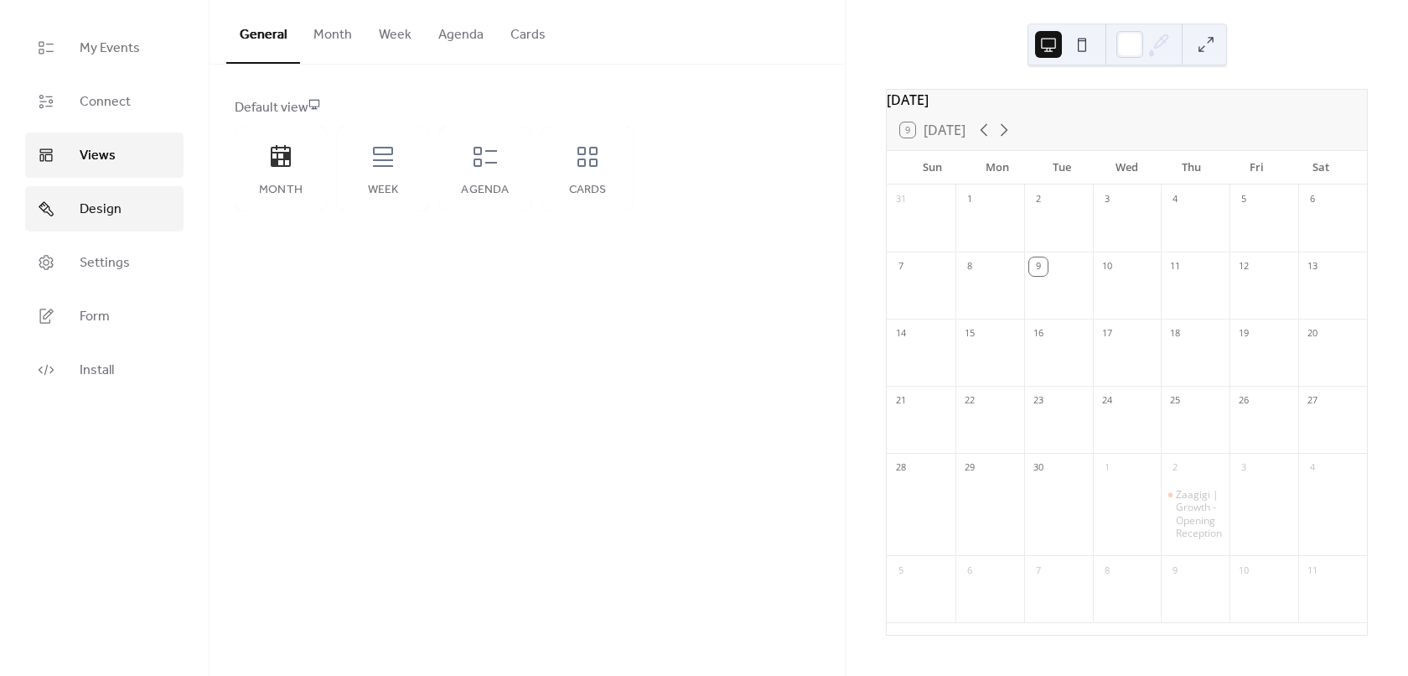
click at [101, 211] on span "Design" at bounding box center [101, 209] width 42 height 20
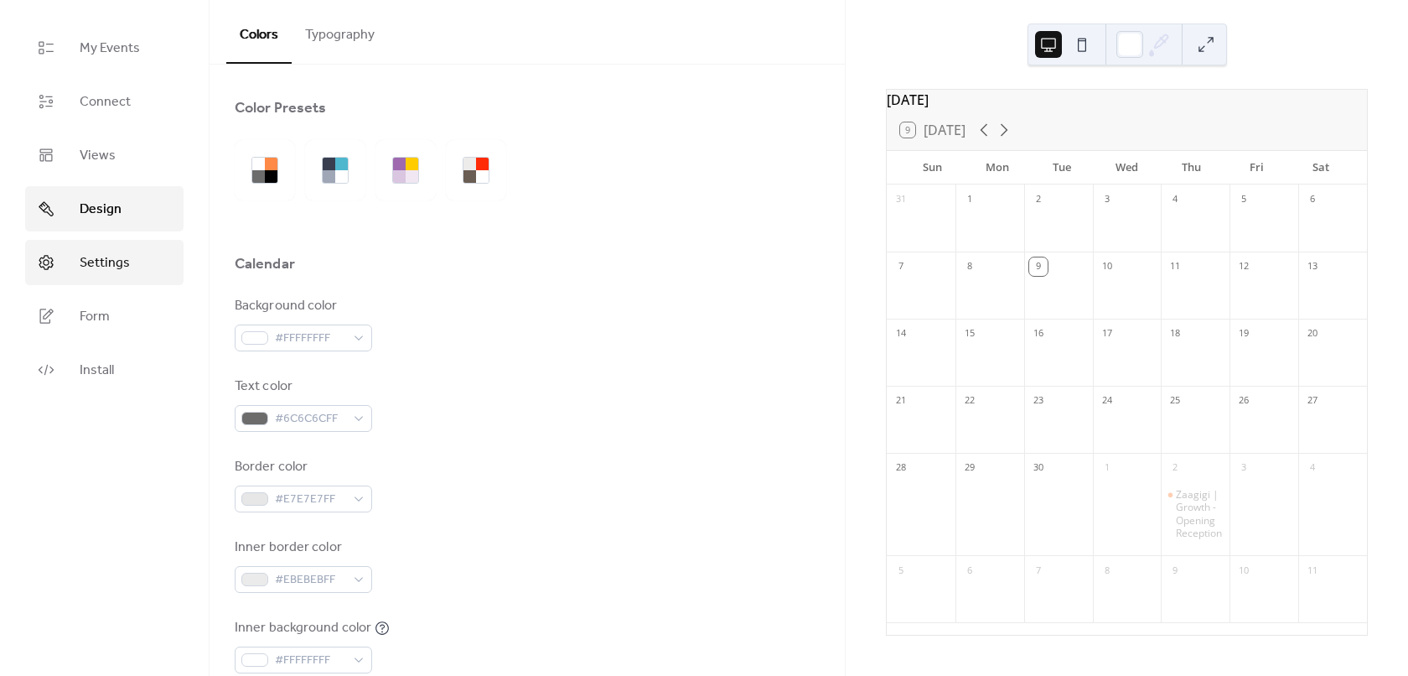
click at [98, 242] on link "Settings" at bounding box center [104, 262] width 158 height 45
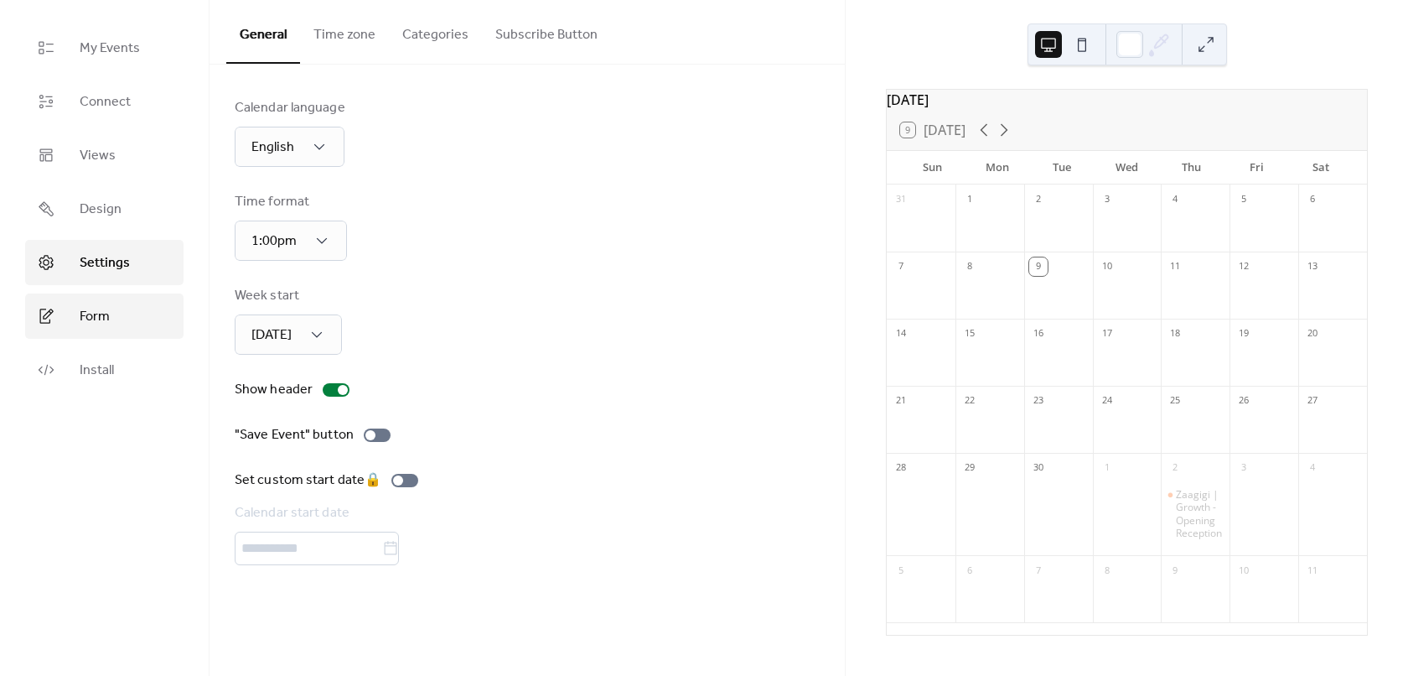
click at [94, 309] on span "Form" at bounding box center [95, 317] width 30 height 20
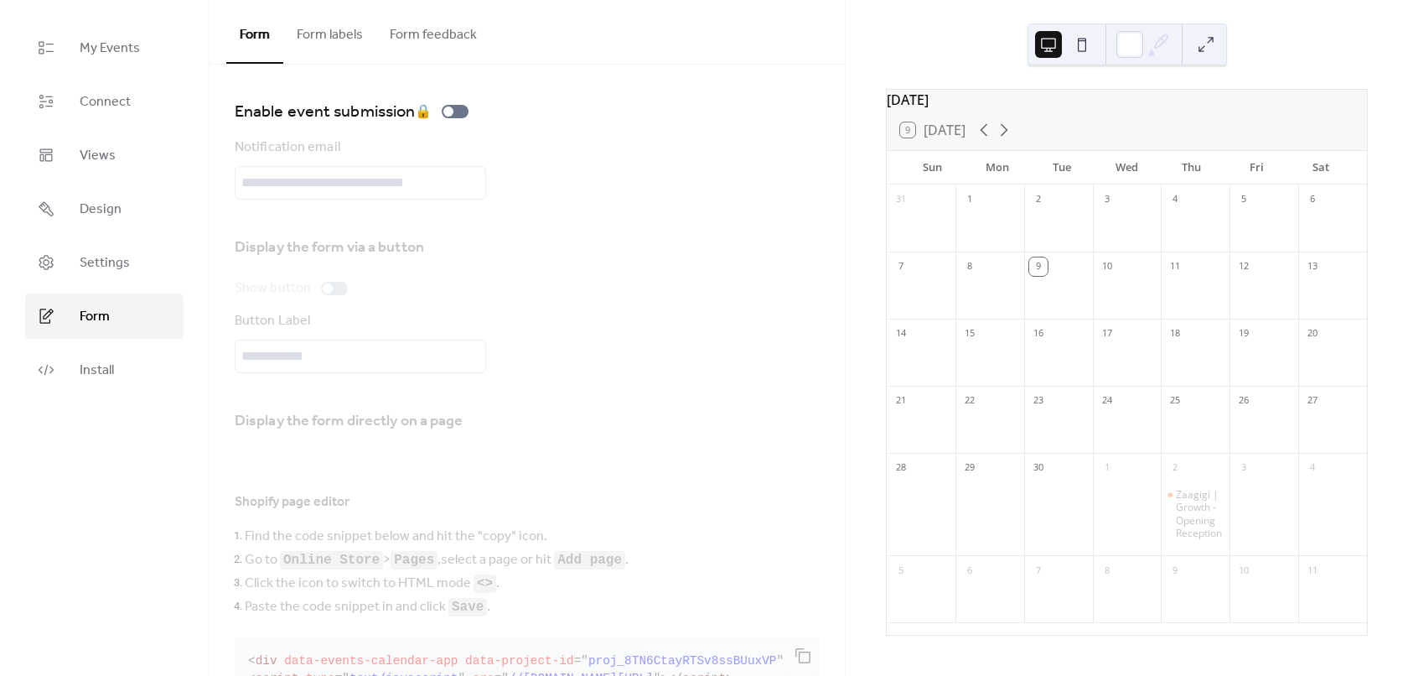
click at [324, 34] on button "Form labels" at bounding box center [329, 31] width 93 height 62
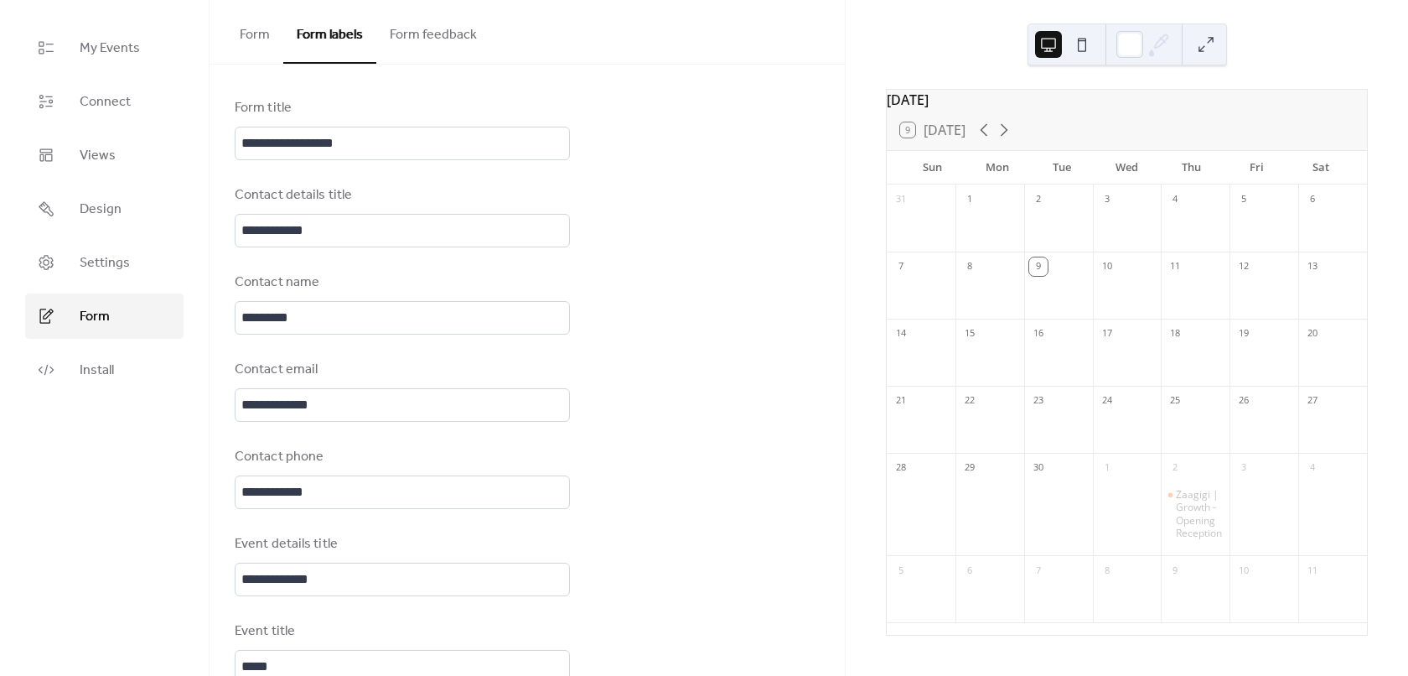
click at [295, 25] on button "Form labels" at bounding box center [329, 32] width 93 height 64
click at [106, 364] on span "Install" at bounding box center [97, 370] width 34 height 20
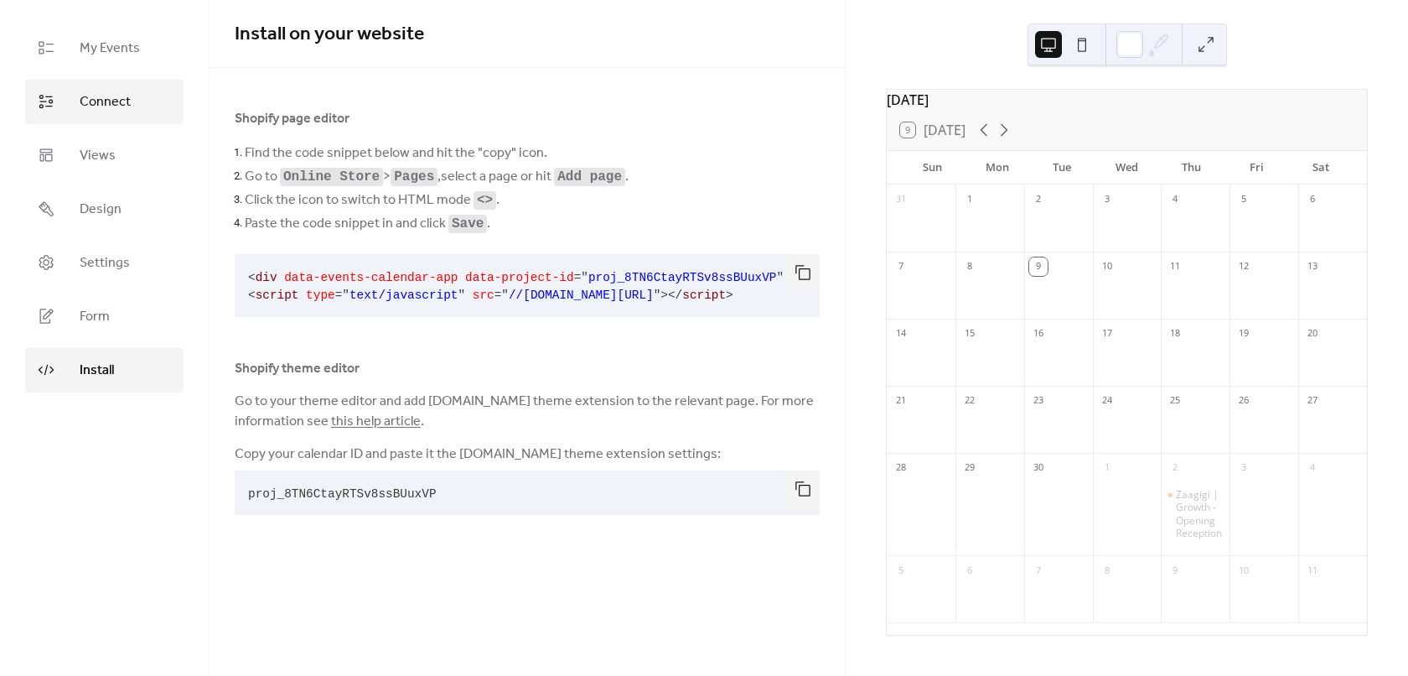
click at [101, 103] on span "Connect" at bounding box center [105, 102] width 51 height 20
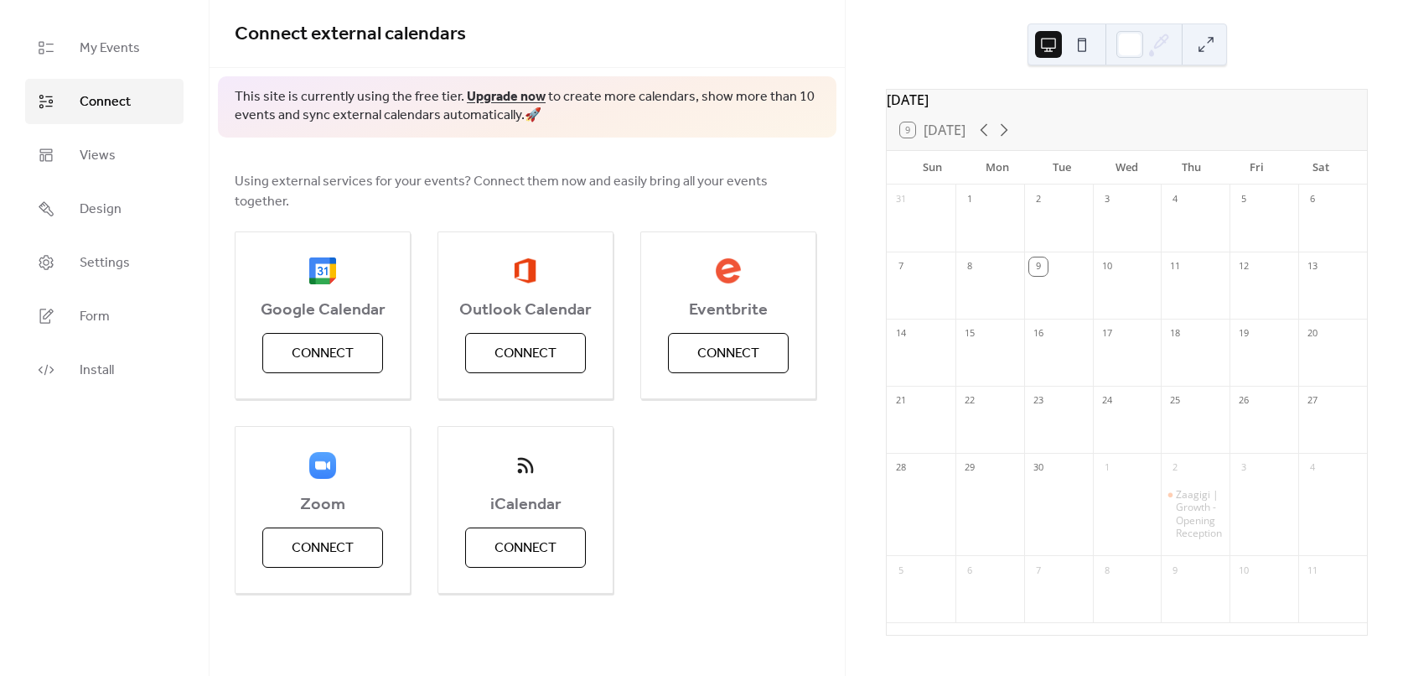
click at [105, 180] on ul "My Events Connect Views Design Settings Form Install" at bounding box center [104, 208] width 158 height 367
click at [94, 56] on span "My Events" at bounding box center [110, 49] width 60 height 20
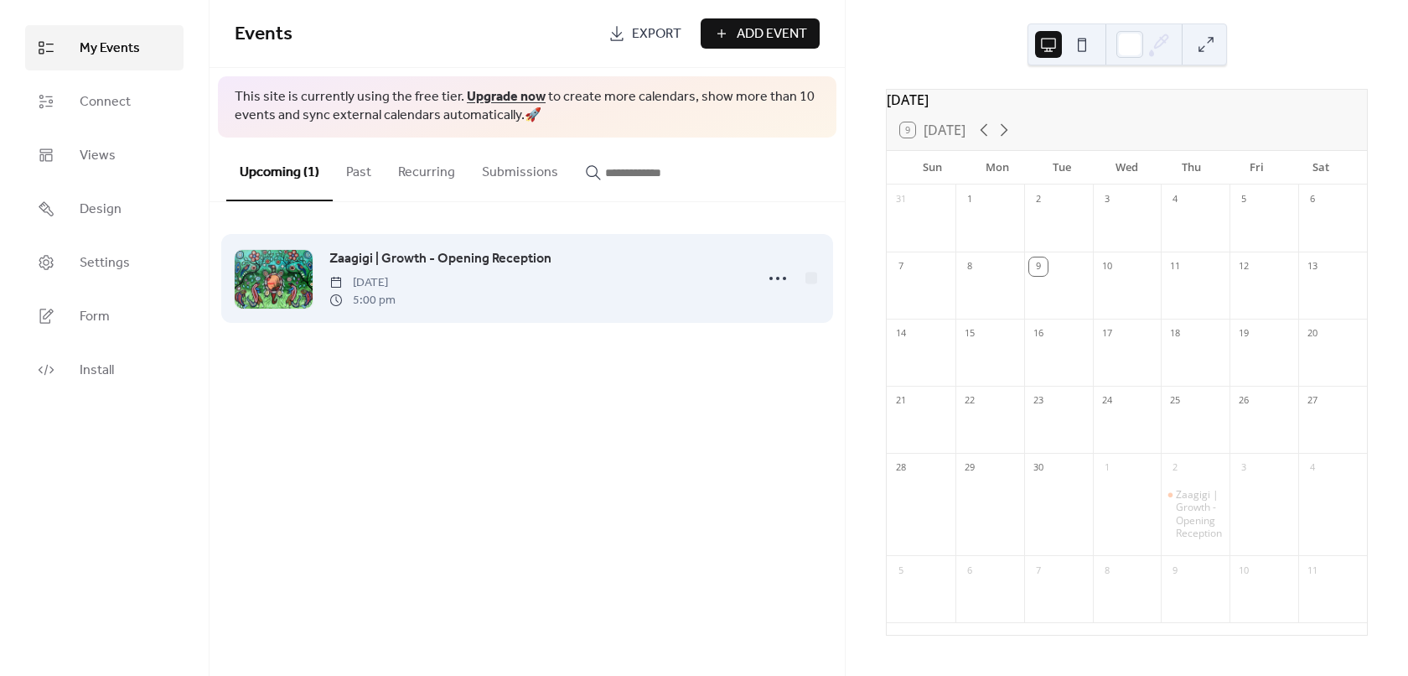
click at [298, 264] on div at bounding box center [274, 279] width 78 height 59
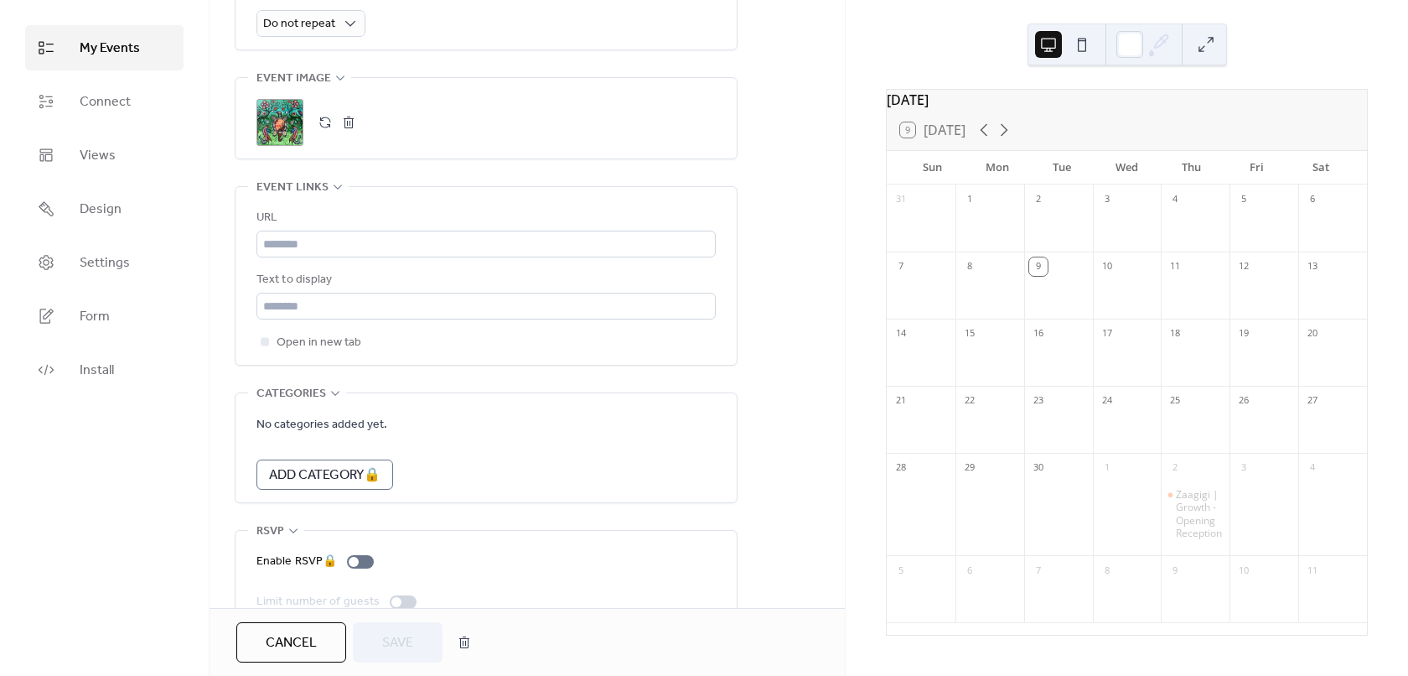
scroll to position [844, 0]
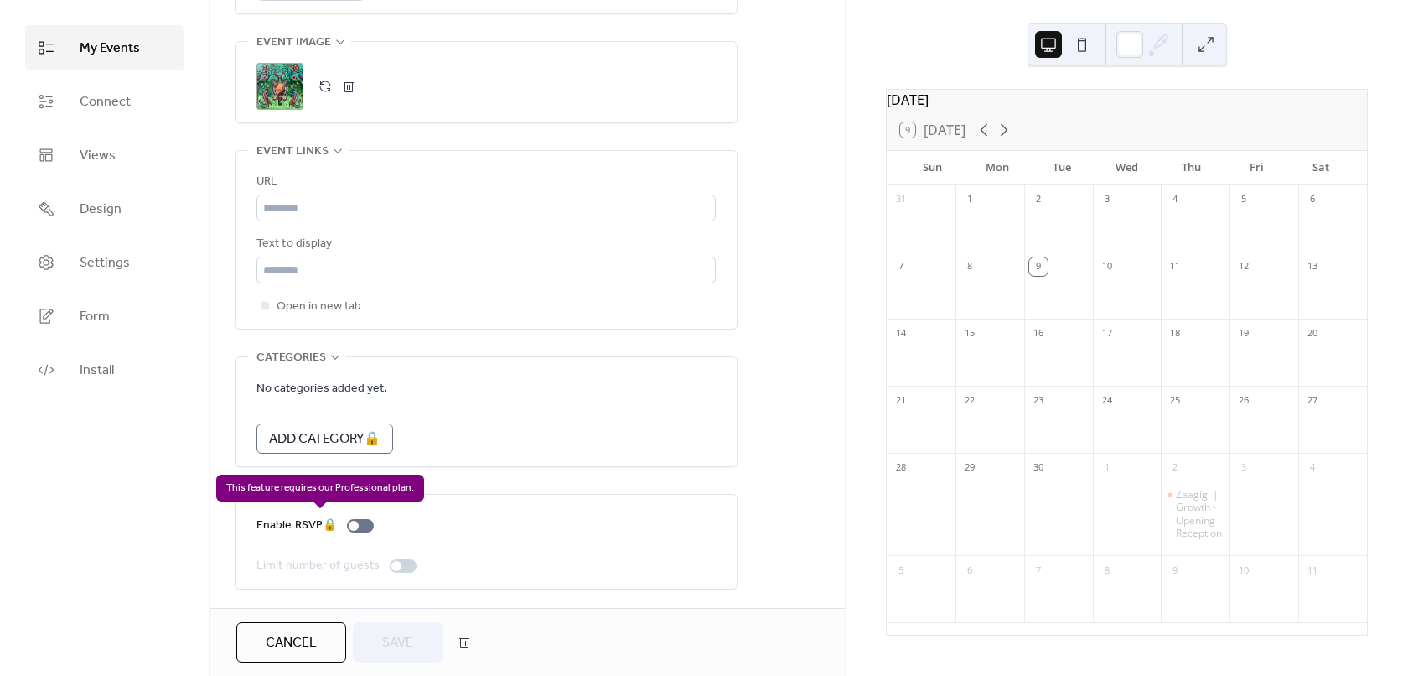
click at [298, 524] on div "Enable RSVP 🔒" at bounding box center [318, 525] width 124 height 20
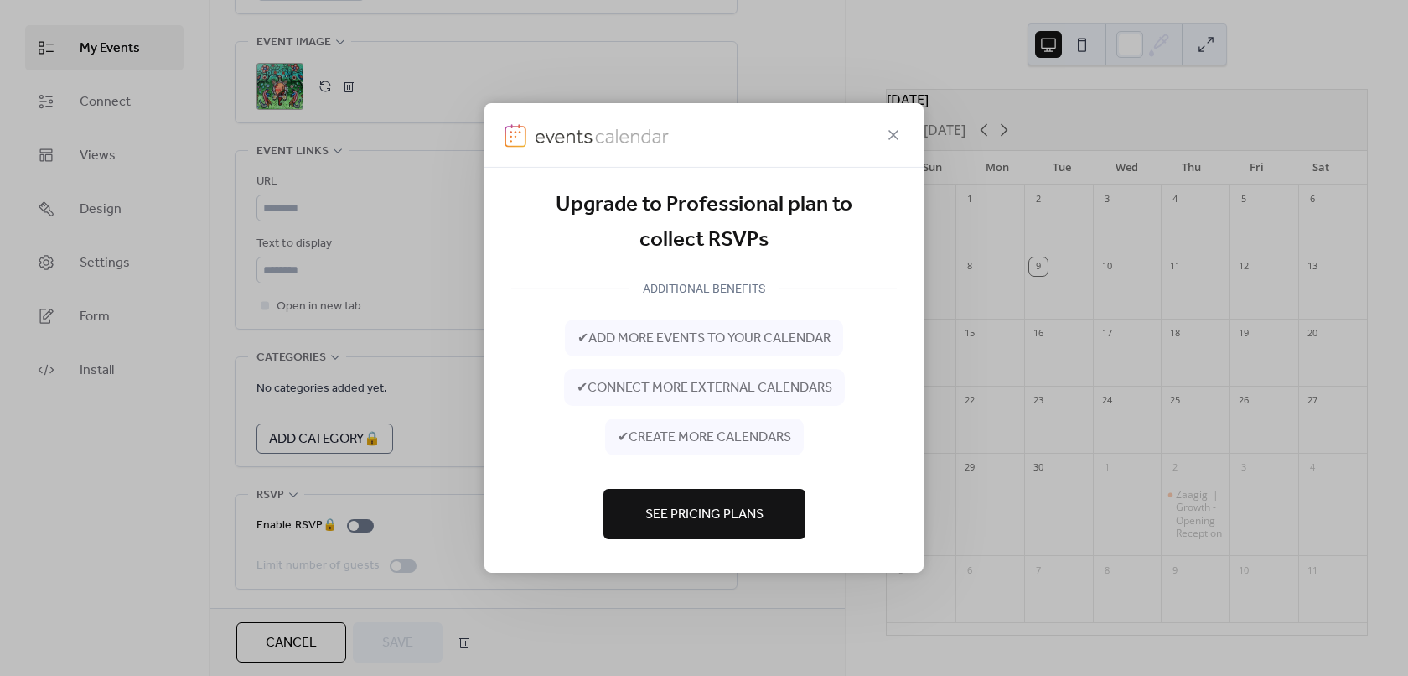
click at [658, 511] on span "See Pricing Plans" at bounding box center [704, 515] width 118 height 20
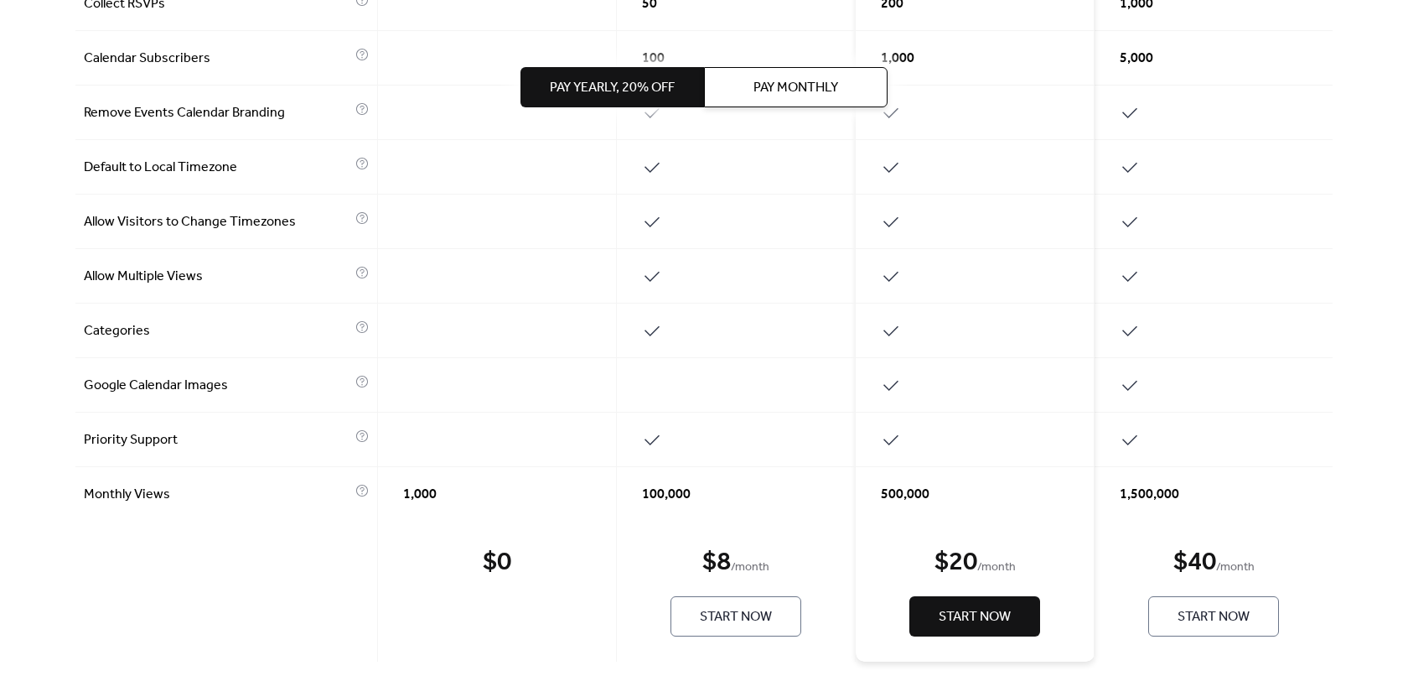
scroll to position [690, 0]
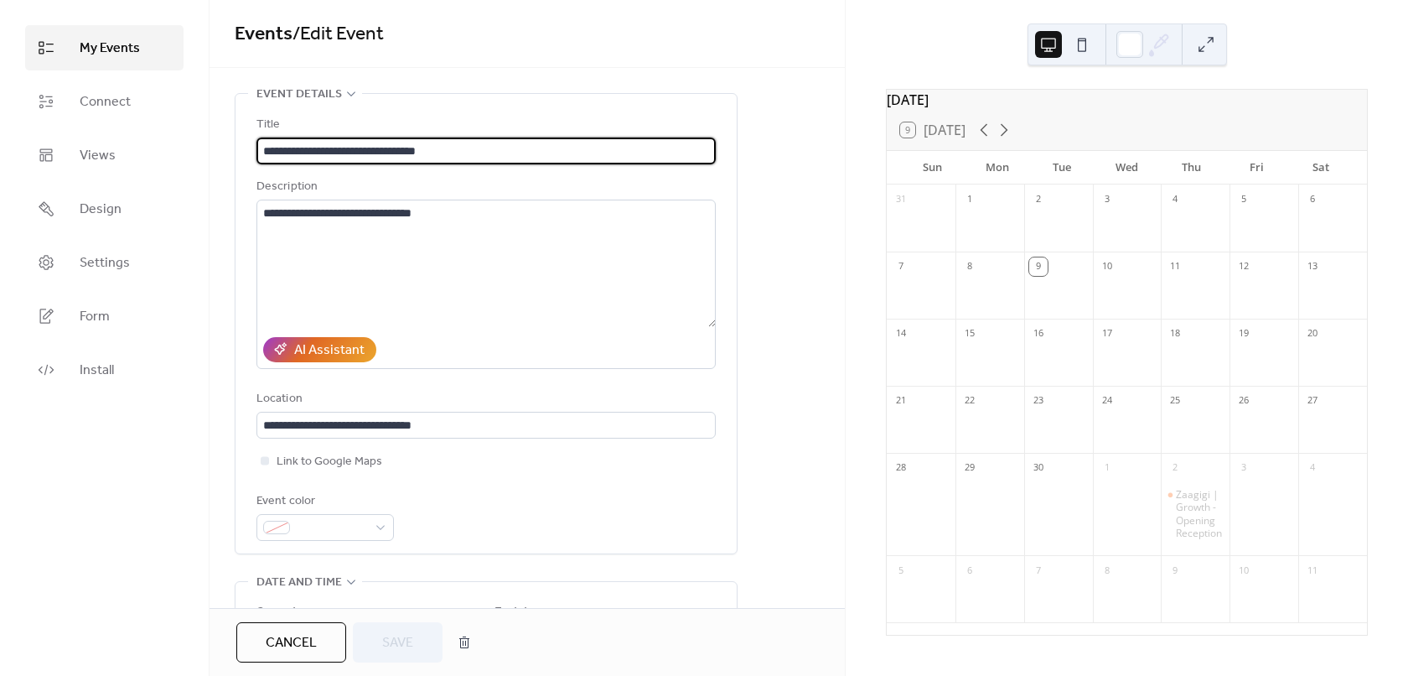
click at [149, 505] on div "My Events Connect Views Design Settings Form Install" at bounding box center [105, 338] width 210 height 676
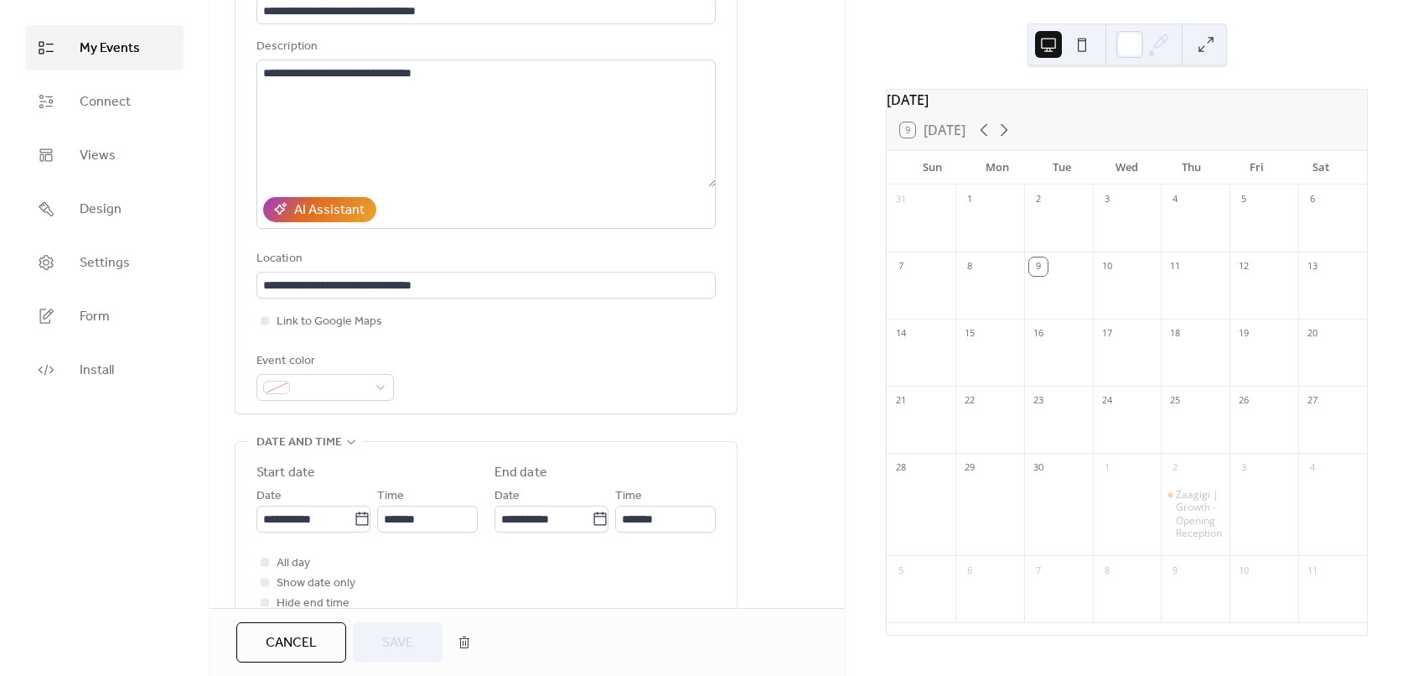
scroll to position [419, 0]
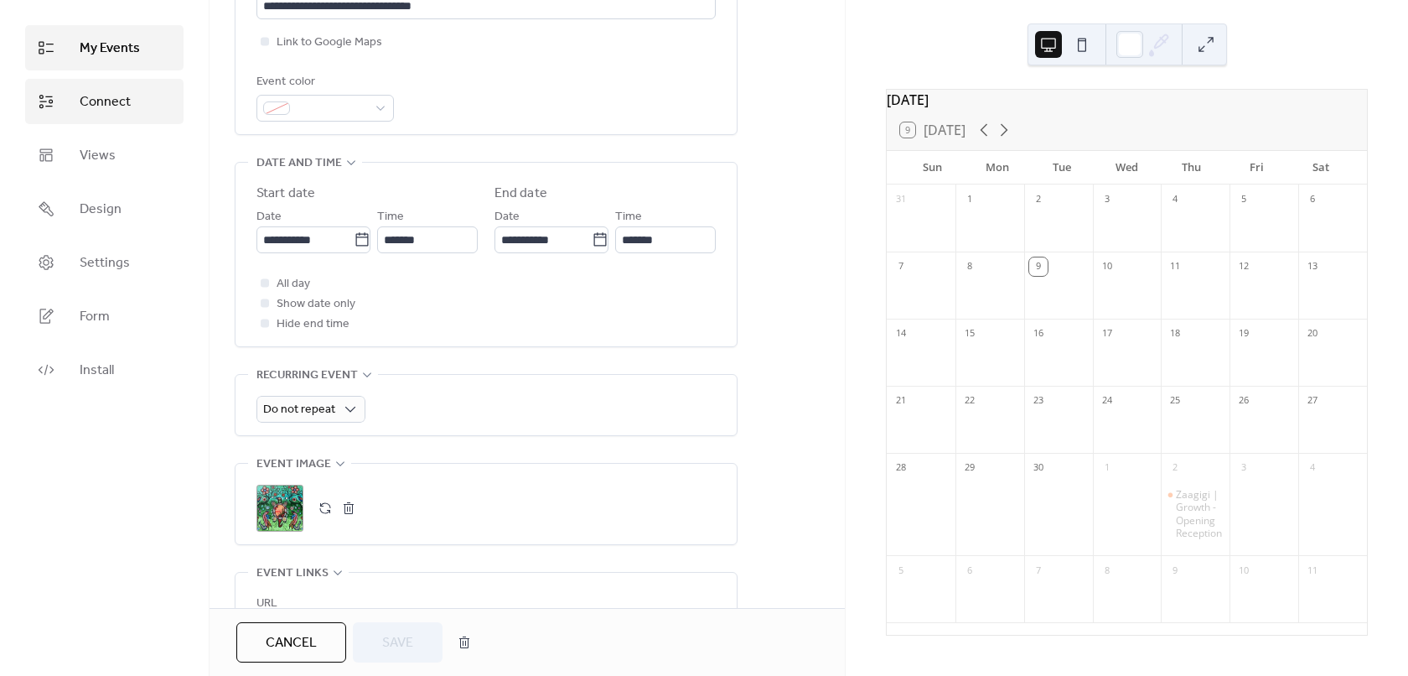
click at [79, 90] on link "Connect" at bounding box center [104, 101] width 158 height 45
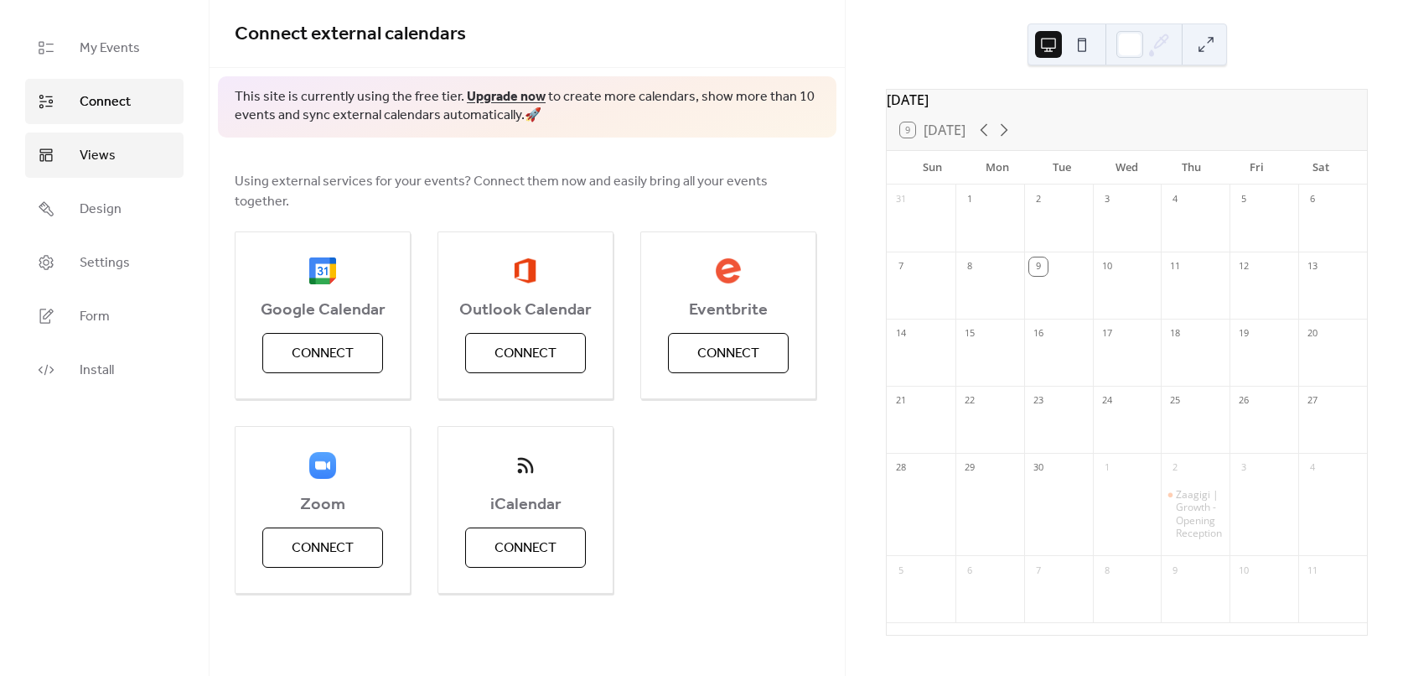
click at [83, 147] on span "Views" at bounding box center [98, 156] width 36 height 20
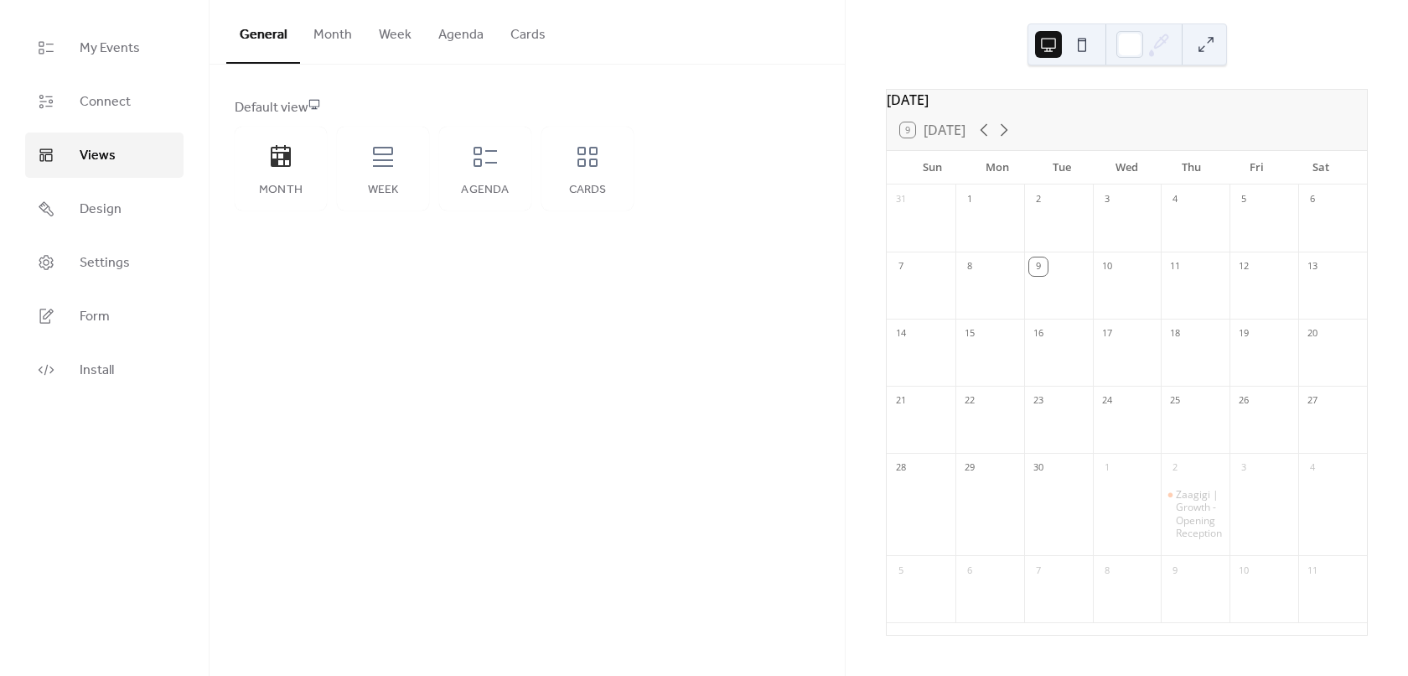
click at [511, 25] on button "Cards" at bounding box center [528, 31] width 62 height 62
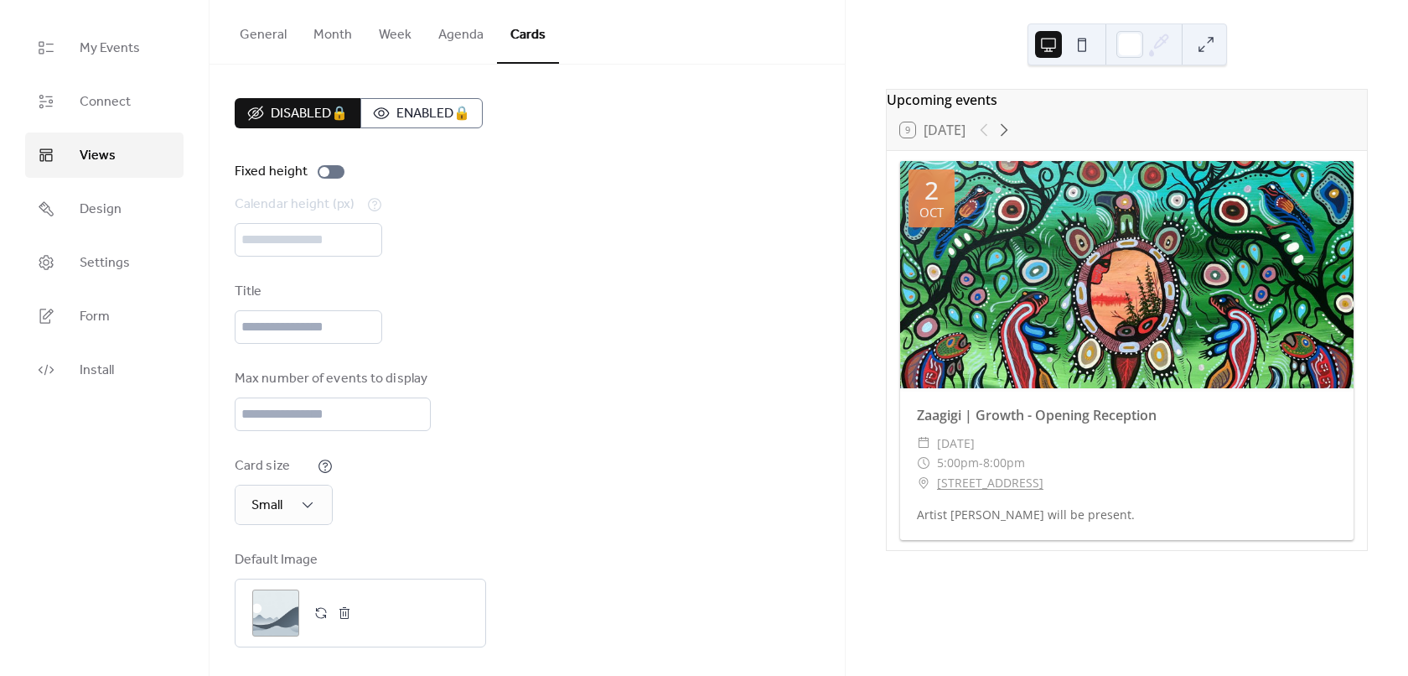
scroll to position [5, 0]
click at [450, 44] on button "Agenda" at bounding box center [461, 31] width 72 height 62
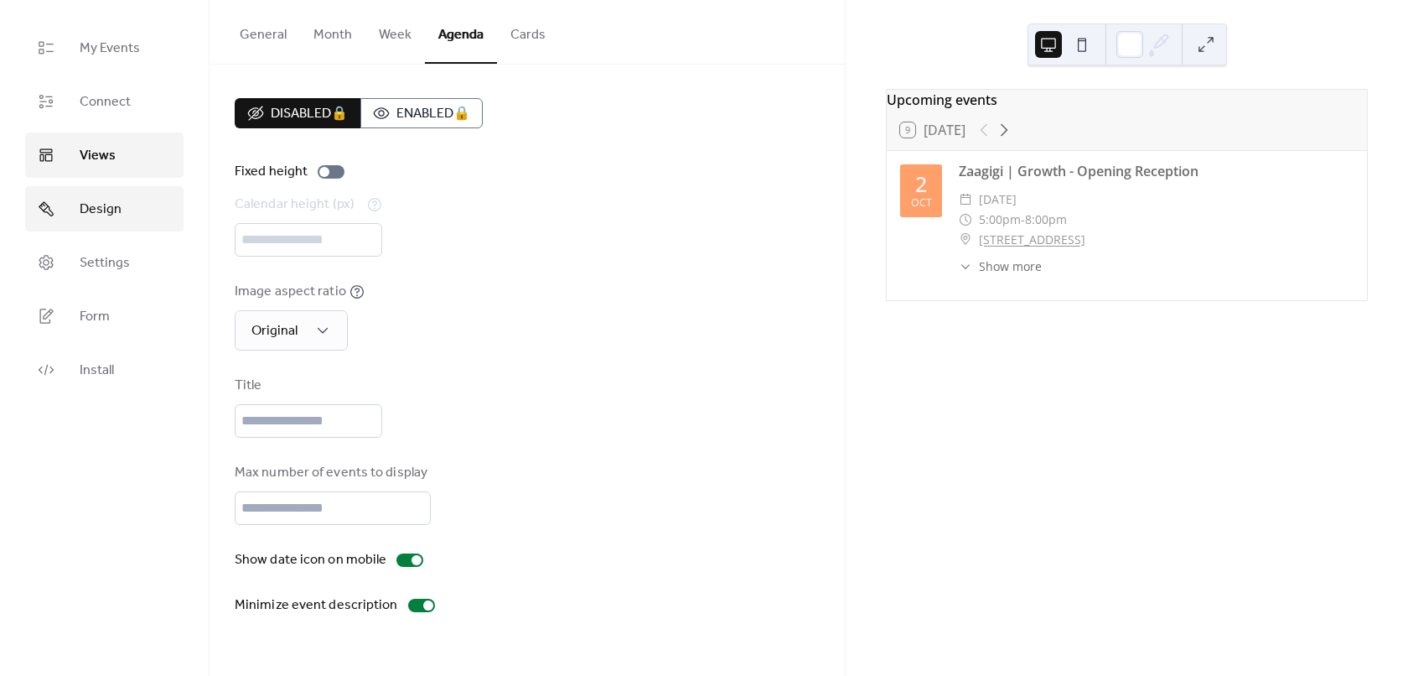
click at [113, 220] on span "Design" at bounding box center [101, 209] width 42 height 20
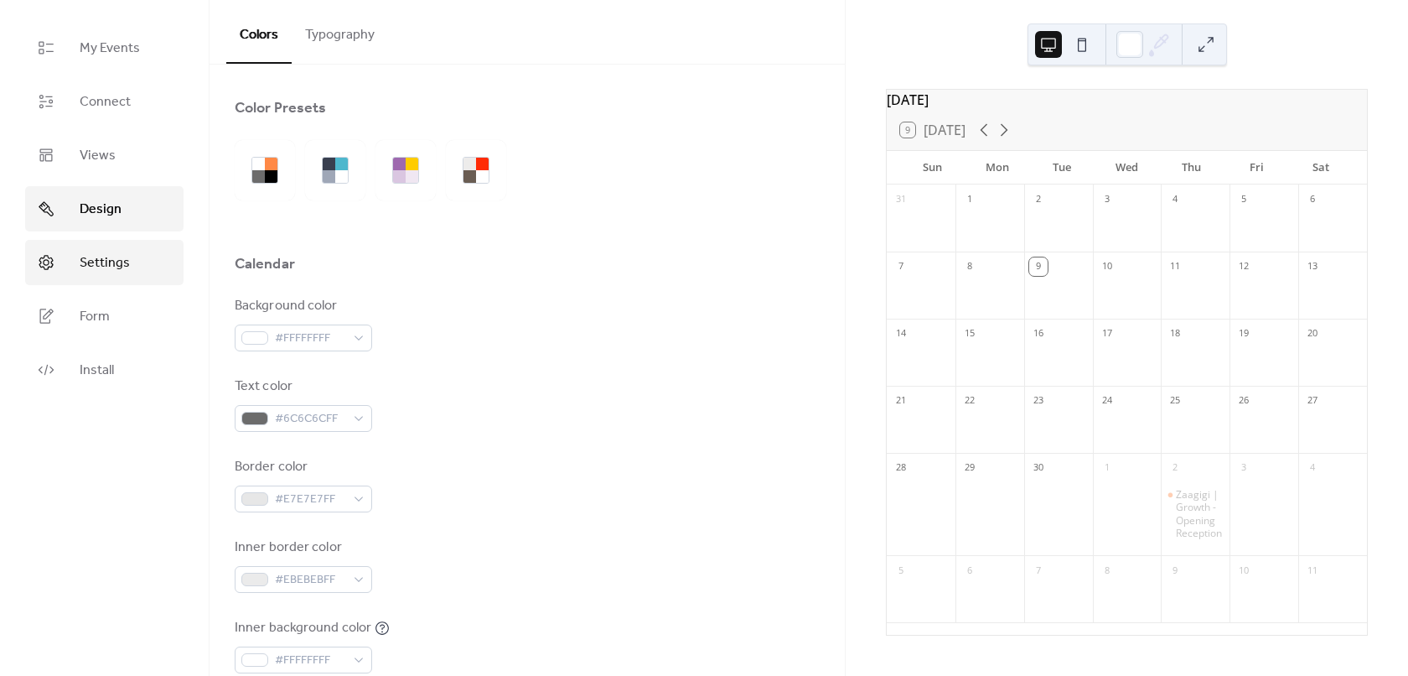
click at [119, 263] on span "Settings" at bounding box center [105, 263] width 50 height 20
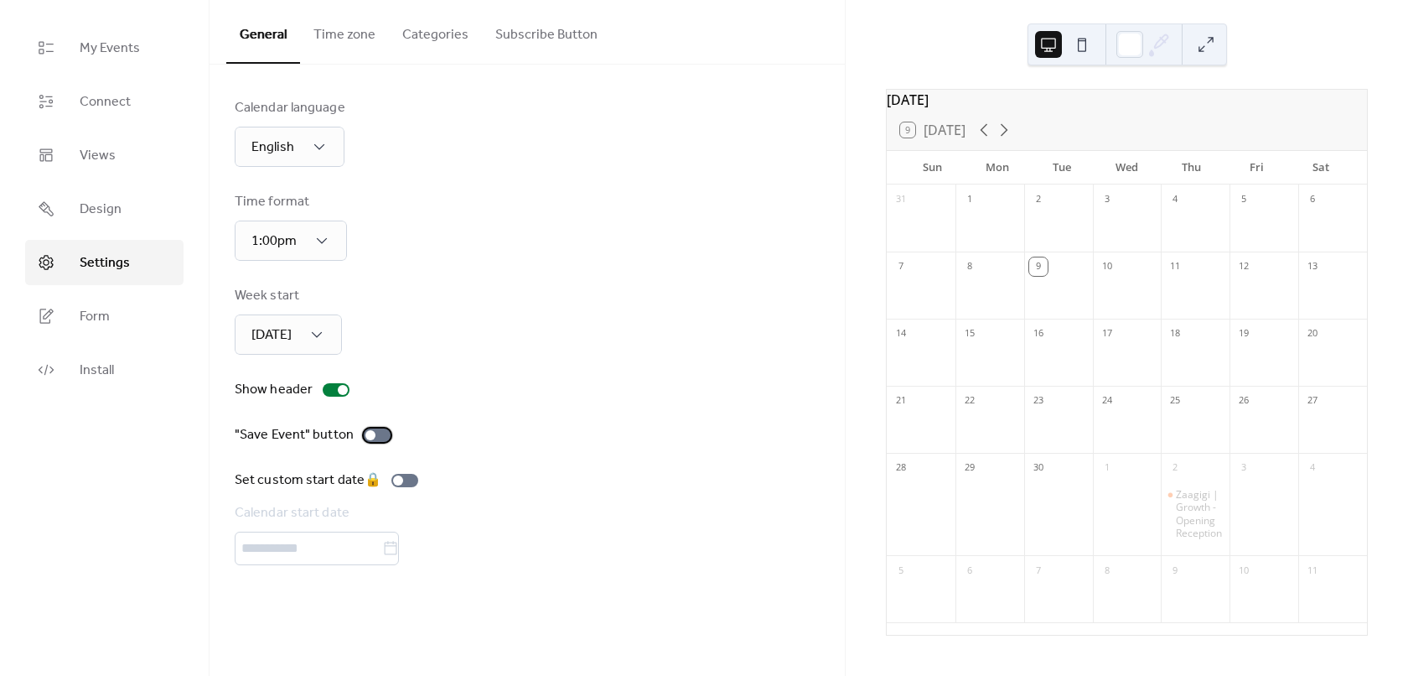
click at [376, 436] on div at bounding box center [377, 434] width 27 height 13
click at [542, 34] on button "Subscribe Button" at bounding box center [546, 31] width 129 height 62
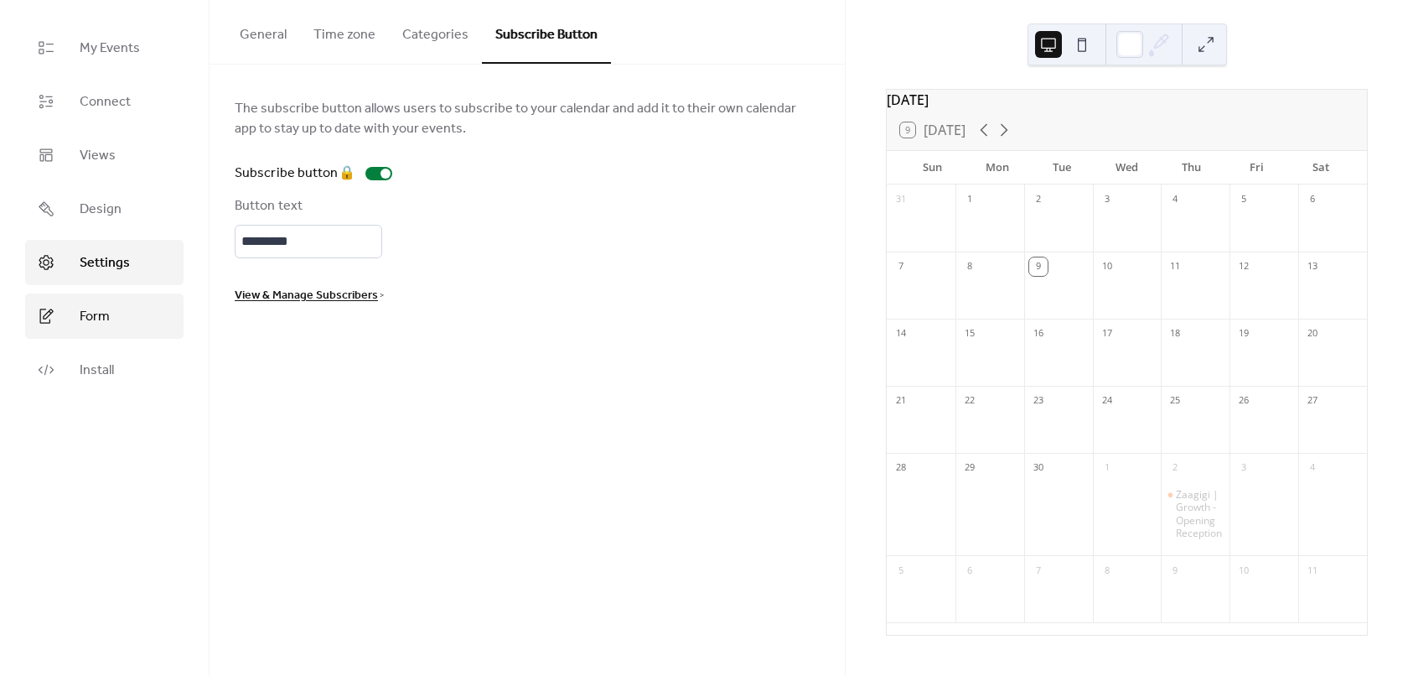
click at [95, 319] on span "Form" at bounding box center [95, 317] width 30 height 20
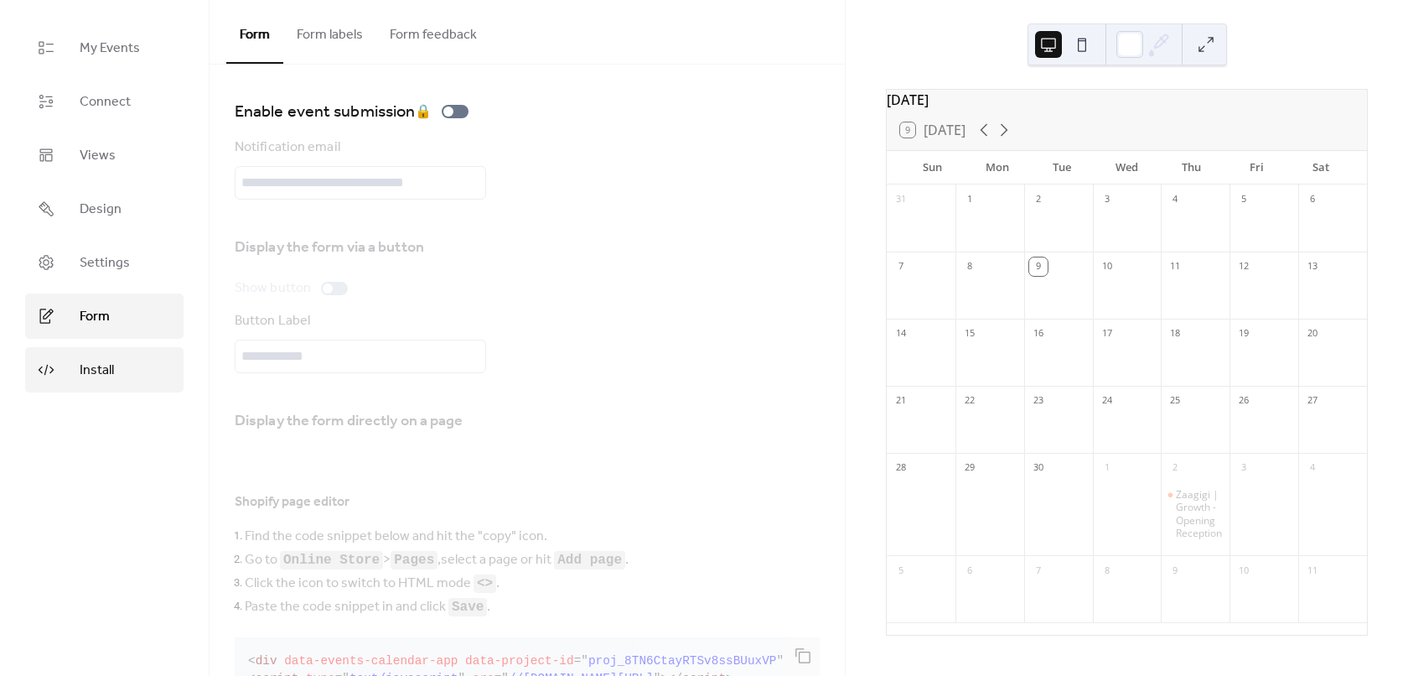
click at [102, 391] on link "Install" at bounding box center [104, 369] width 158 height 45
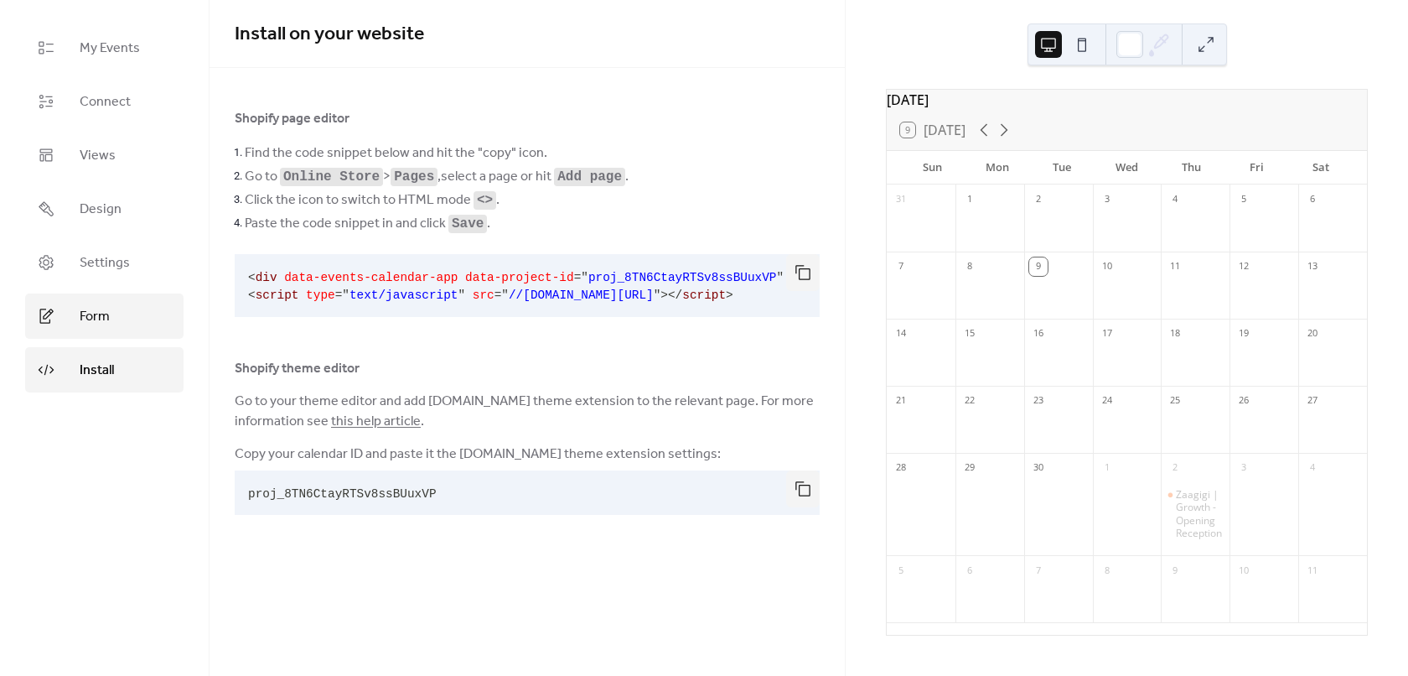
click at [105, 323] on span "Form" at bounding box center [95, 317] width 30 height 20
